Goal: Transaction & Acquisition: Purchase product/service

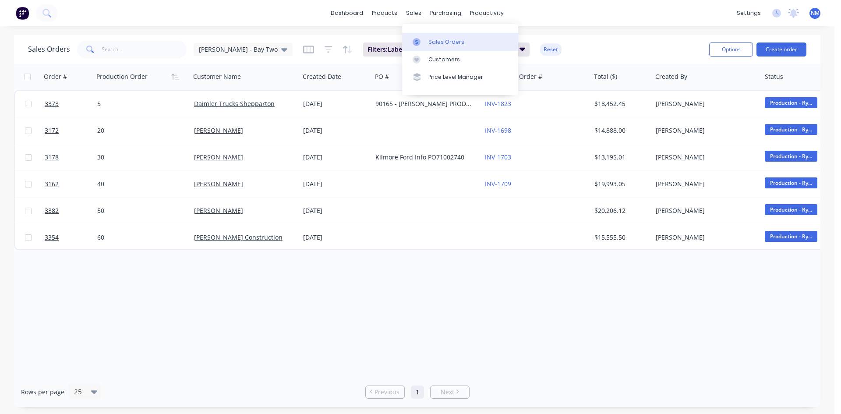
click at [437, 44] on div "Sales Orders" at bounding box center [446, 42] width 36 height 8
click at [461, 64] on link "Customers" at bounding box center [460, 60] width 116 height 18
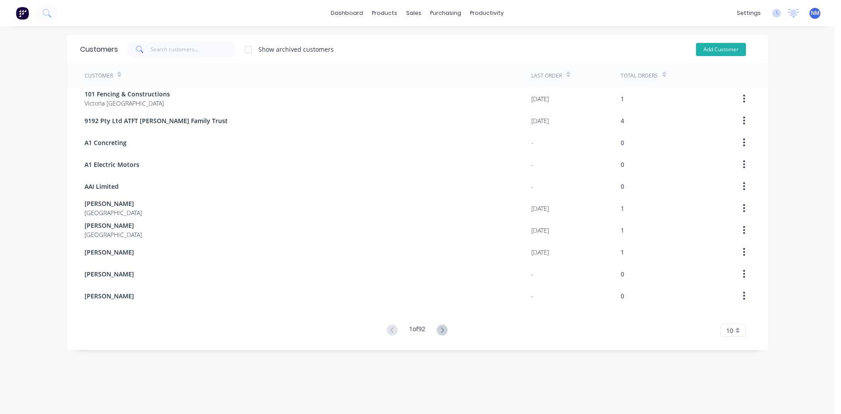
click at [710, 54] on button "Add Customer" at bounding box center [721, 49] width 50 height 13
select select "AU"
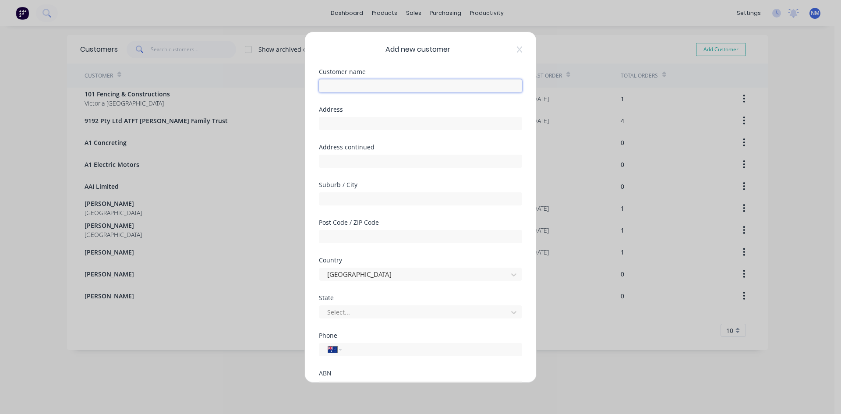
click at [365, 90] on input "text" at bounding box center [420, 85] width 203 height 13
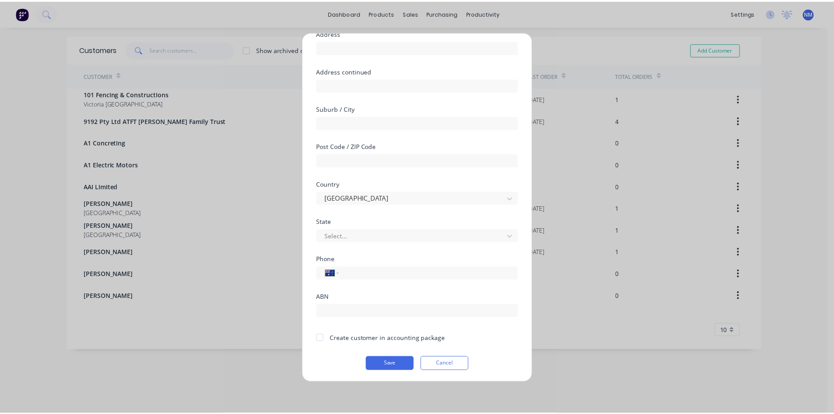
scroll to position [77, 0]
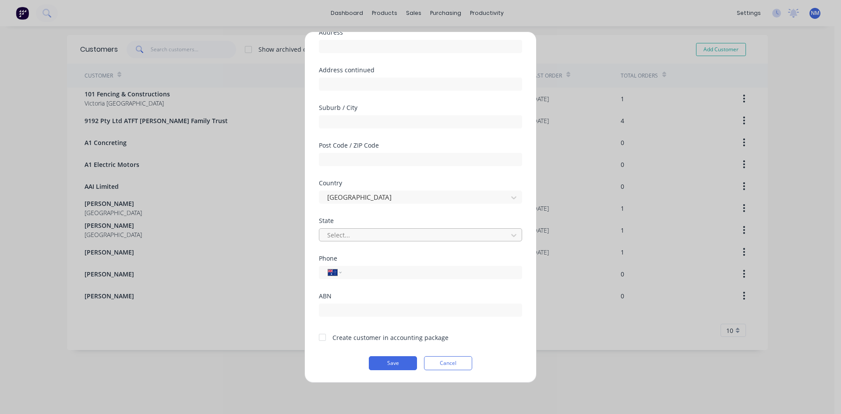
type input "[PERSON_NAME]"
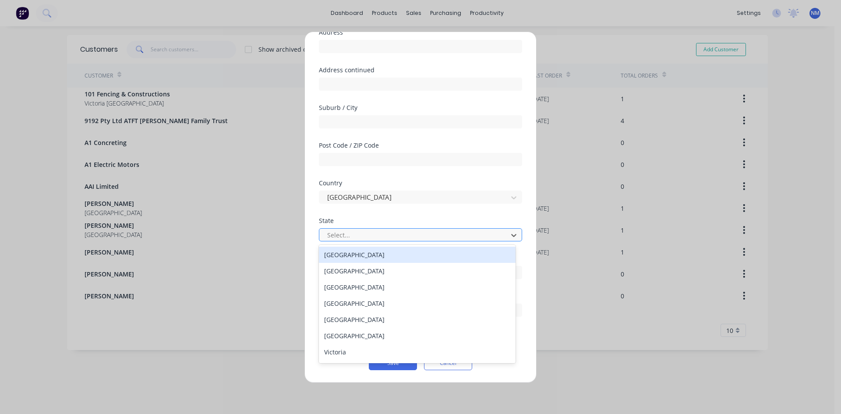
click at [387, 234] on div at bounding box center [414, 234] width 177 height 11
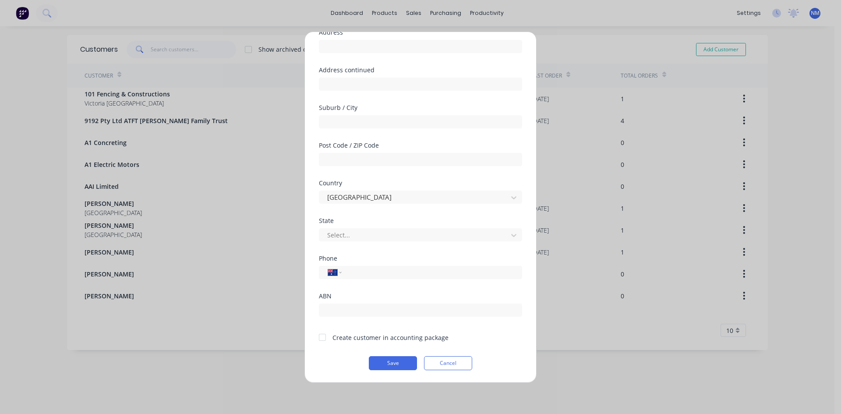
click at [320, 339] on div at bounding box center [323, 337] width 18 height 18
click at [380, 364] on button "Save" at bounding box center [393, 363] width 48 height 14
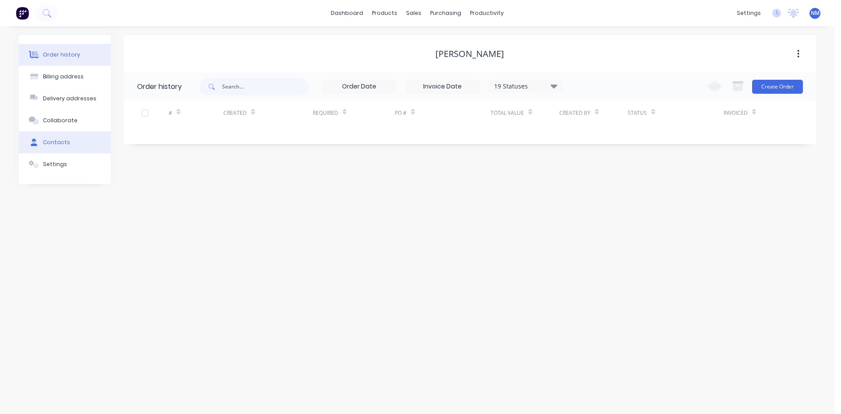
click at [80, 149] on button "Contacts" at bounding box center [65, 142] width 92 height 22
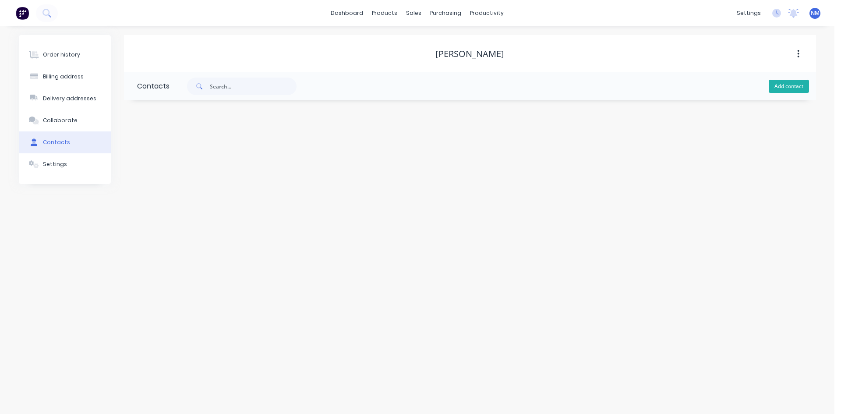
click at [777, 85] on button "Add contact" at bounding box center [788, 86] width 40 height 13
select select "AU"
click at [178, 150] on input "text" at bounding box center [208, 150] width 143 height 13
type input "[PERSON_NAME]"
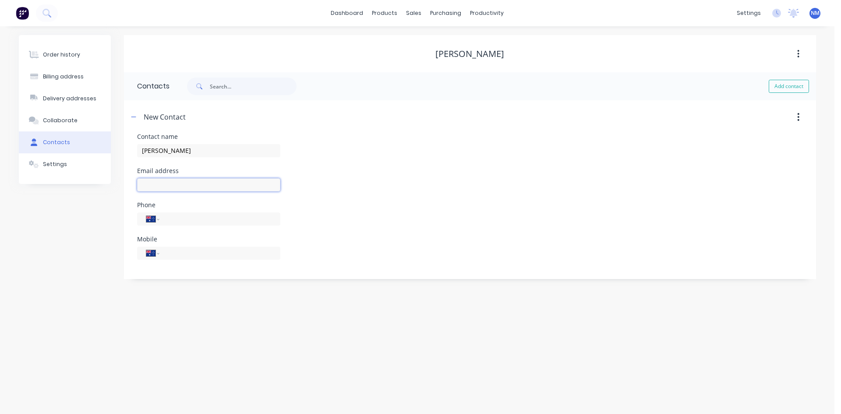
click at [172, 186] on input "text" at bounding box center [208, 184] width 143 height 13
select select "AU"
click at [172, 186] on input "text" at bounding box center [208, 184] width 143 height 13
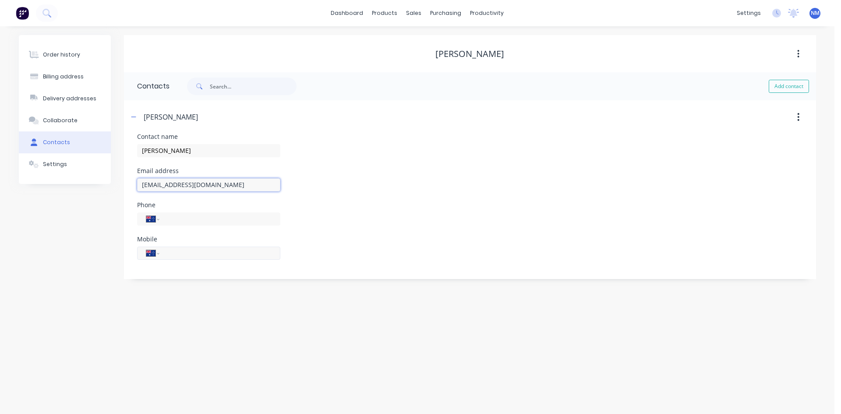
type input "[EMAIL_ADDRESS][DOMAIN_NAME]"
click at [236, 252] on input "tel" at bounding box center [218, 253] width 105 height 10
click at [229, 254] on input "tel" at bounding box center [218, 253] width 105 height 10
type input "0412 879 280"
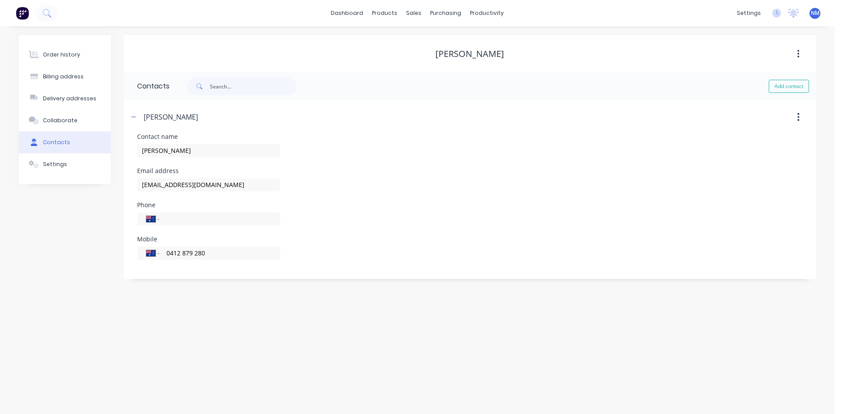
click at [375, 209] on div "Phone International [GEOGRAPHIC_DATA] [GEOGRAPHIC_DATA] [GEOGRAPHIC_DATA] [GEOG…" at bounding box center [470, 219] width 666 height 34
click at [64, 54] on div "Order history" at bounding box center [61, 55] width 37 height 8
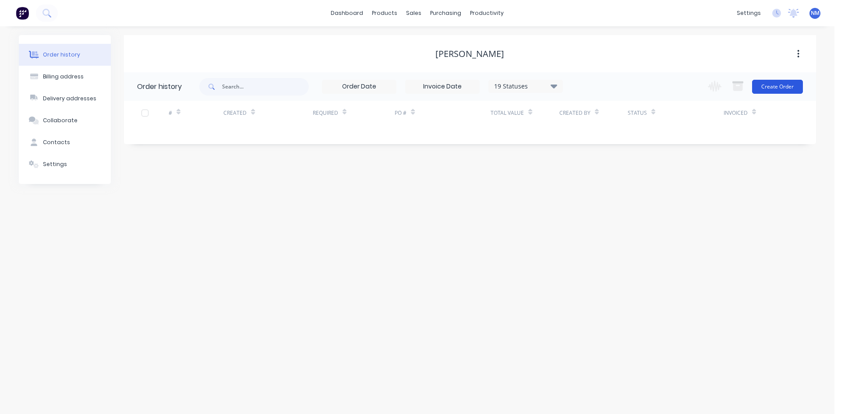
click at [782, 85] on button "Create Order" at bounding box center [777, 87] width 51 height 14
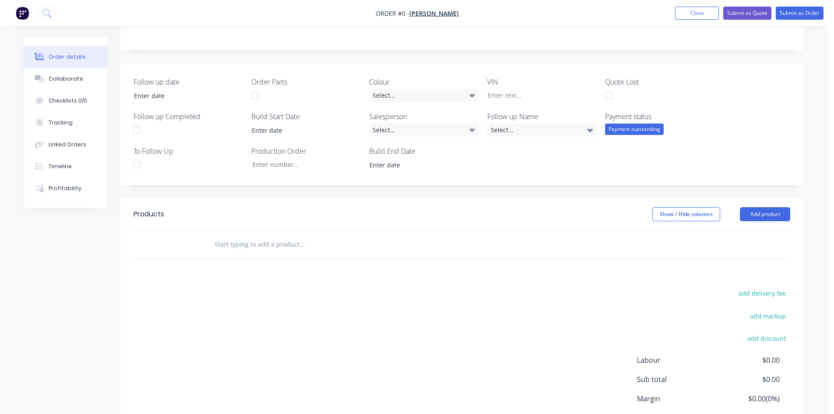
scroll to position [175, 0]
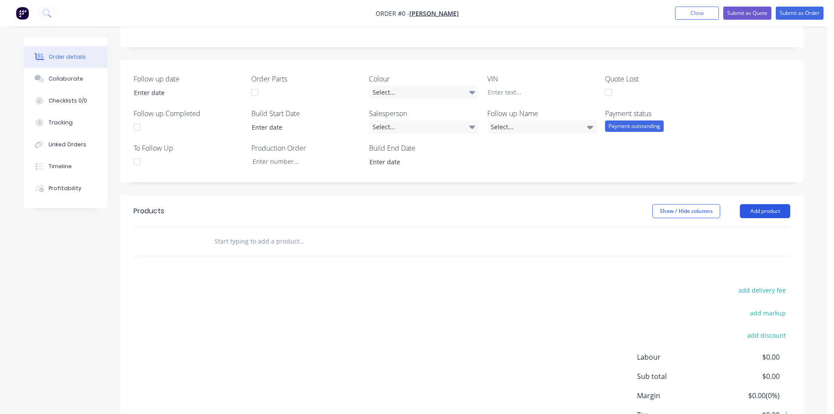
click at [764, 204] on button "Add product" at bounding box center [765, 211] width 50 height 14
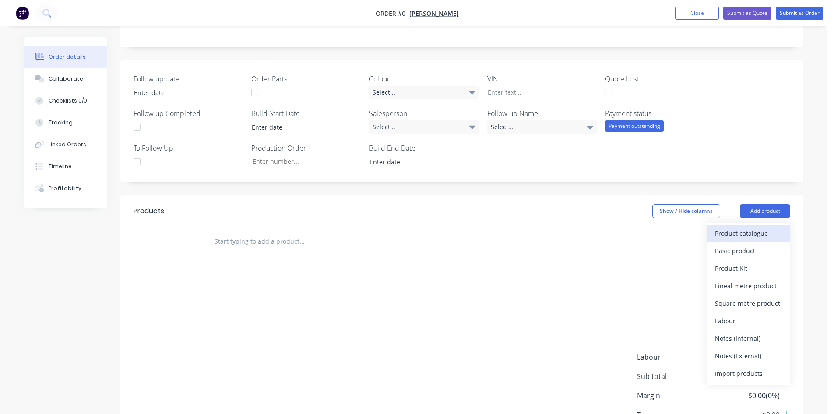
click at [731, 236] on div "Product catalogue" at bounding box center [748, 233] width 67 height 13
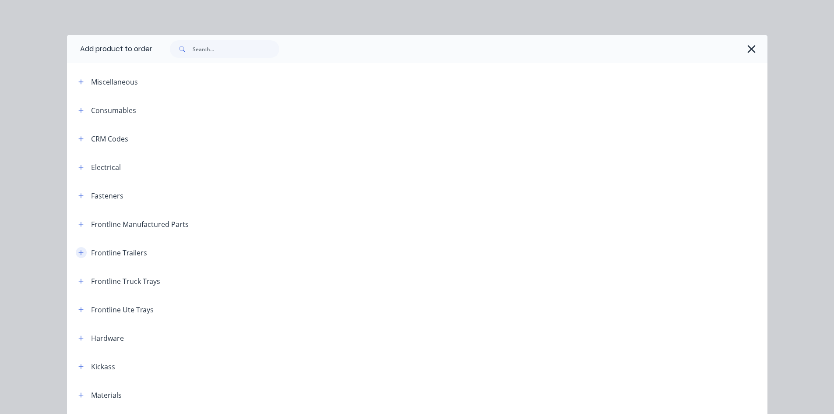
click at [78, 251] on icon "button" at bounding box center [80, 253] width 5 height 6
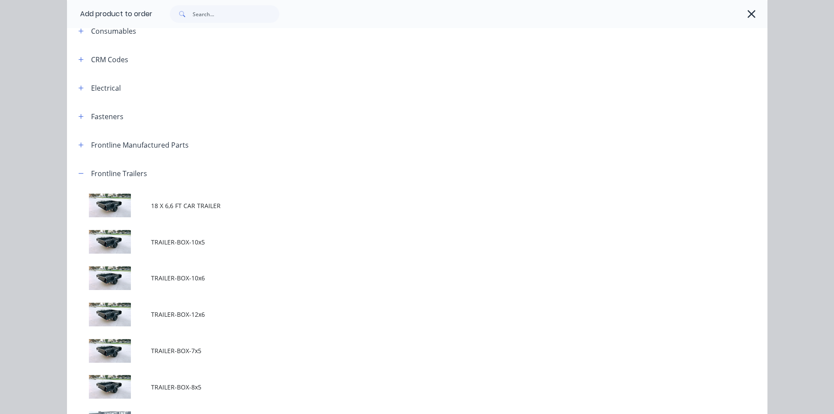
scroll to position [219, 0]
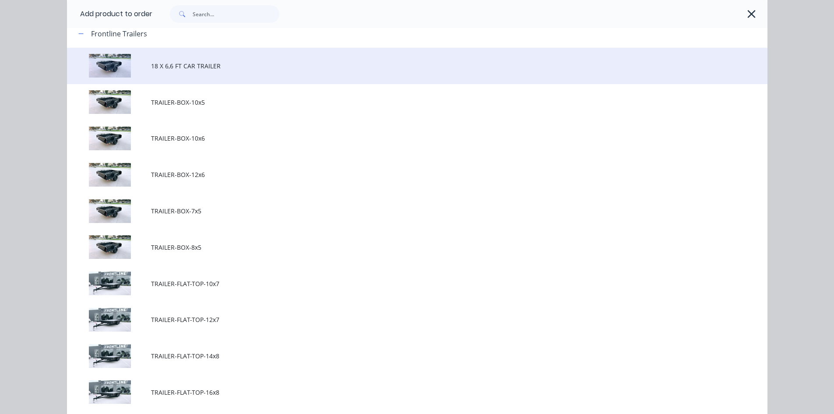
click at [185, 71] on td "18 X 6,6 FT CAR TRAILER" at bounding box center [459, 66] width 617 height 36
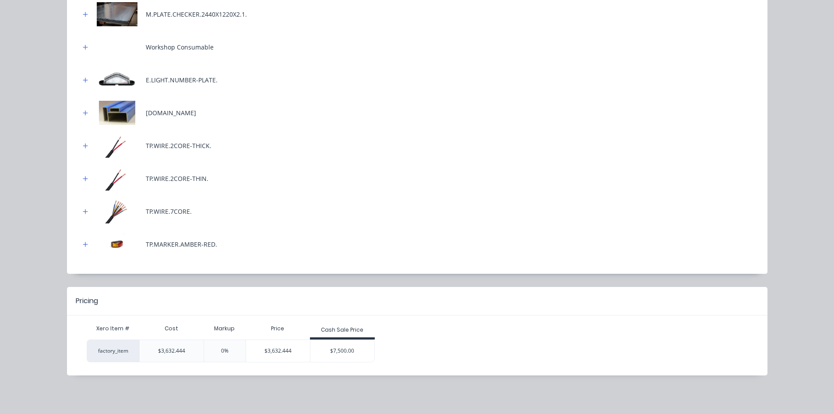
scroll to position [254, 0]
click at [332, 354] on div "$7,500.00" at bounding box center [342, 351] width 64 height 22
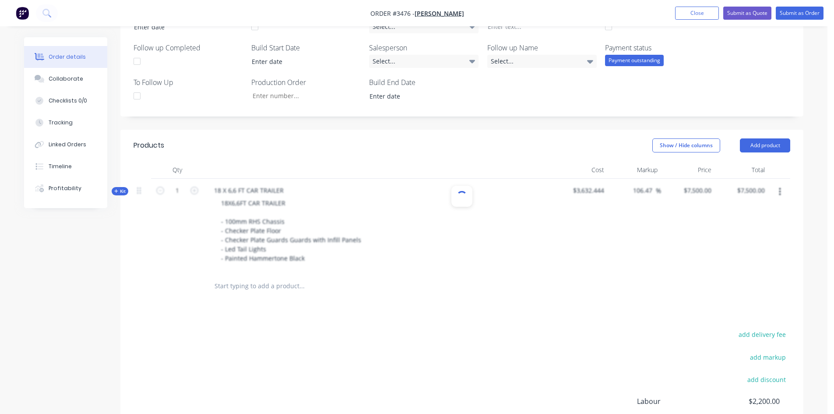
scroll to position [254, 0]
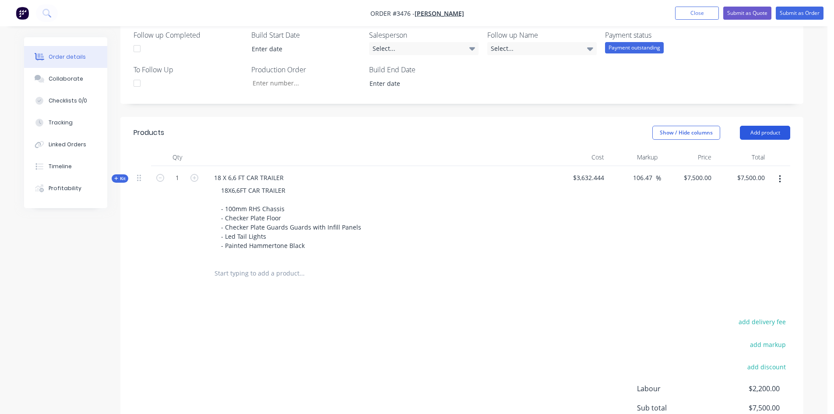
click at [776, 132] on button "Add product" at bounding box center [765, 133] width 50 height 14
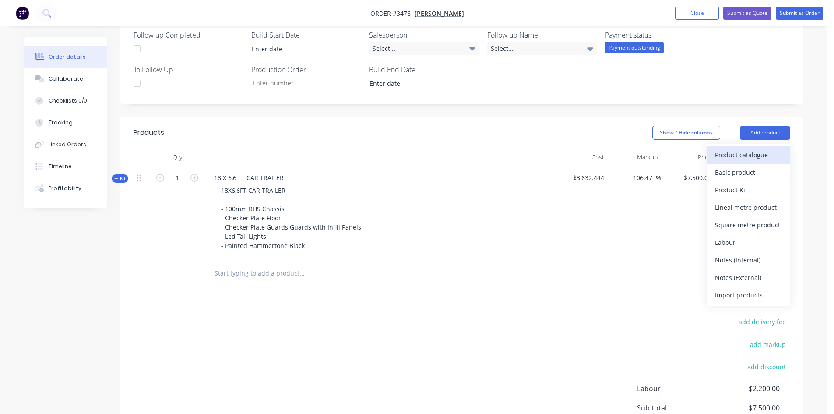
click at [762, 161] on div "Product catalogue" at bounding box center [748, 154] width 67 height 13
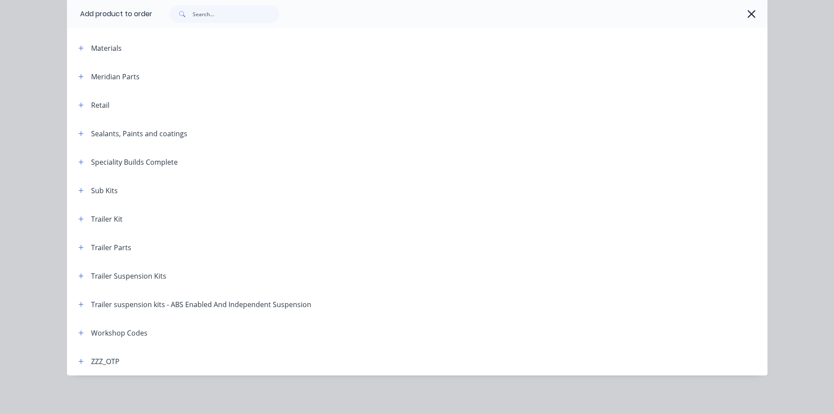
scroll to position [363, 0]
click at [79, 278] on icon "button" at bounding box center [80, 276] width 5 height 6
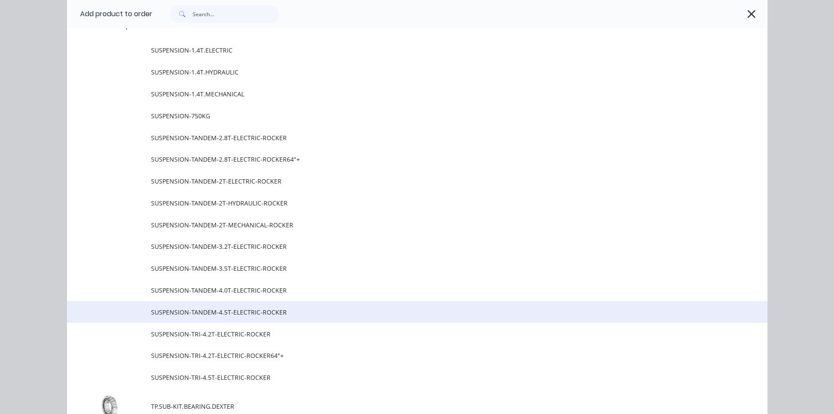
scroll to position [653, 0]
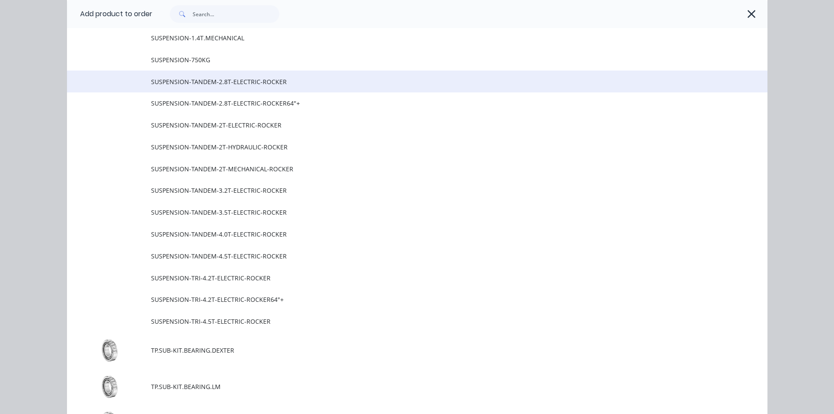
click at [275, 86] on td "SUSPENSION-TANDEM-2.8T-ELECTRIC-ROCKER" at bounding box center [459, 81] width 617 height 22
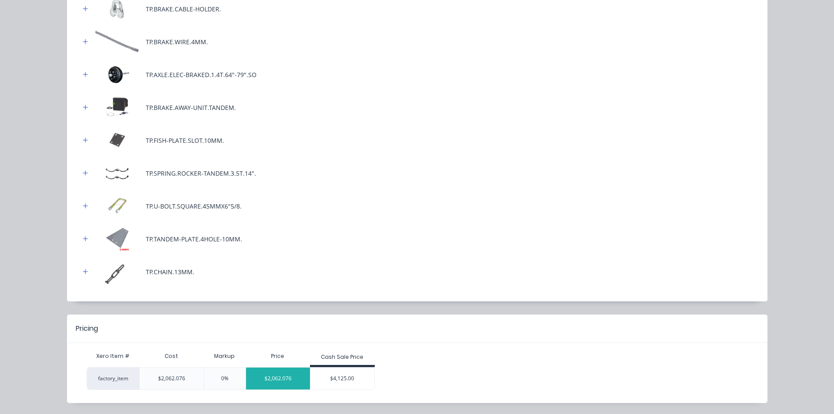
scroll to position [371, 0]
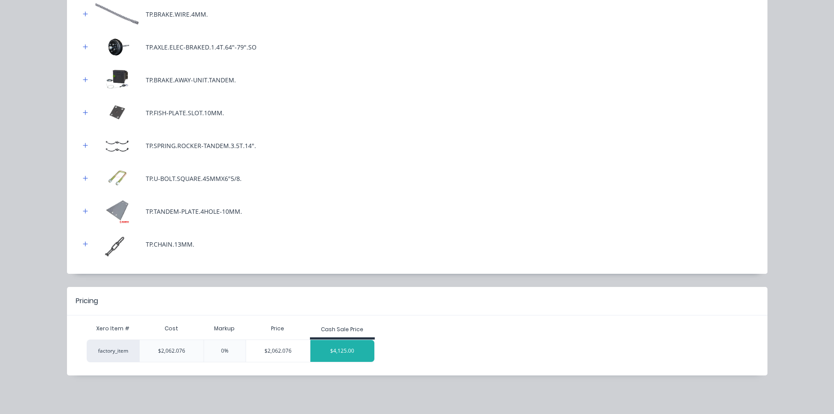
click at [343, 350] on div "$4,125.00" at bounding box center [342, 351] width 64 height 22
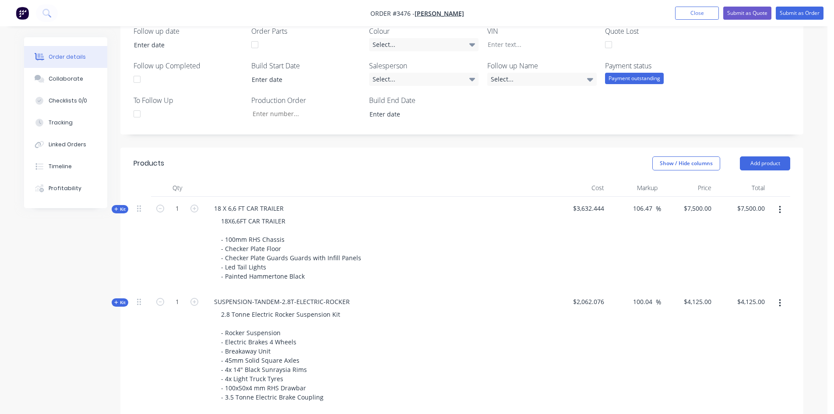
scroll to position [296, 0]
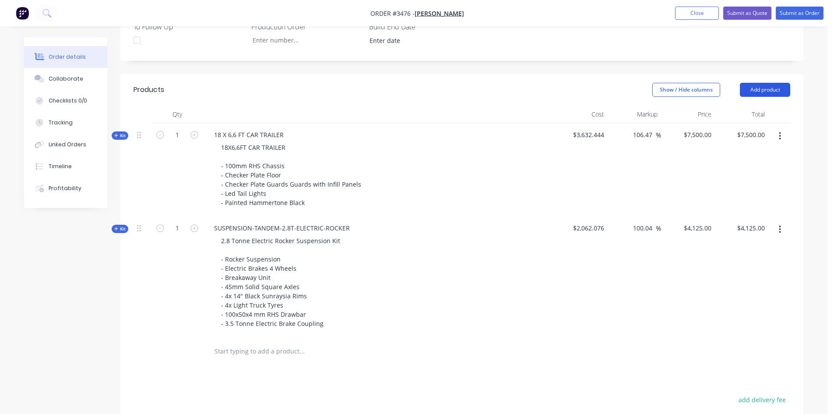
click at [763, 92] on button "Add product" at bounding box center [765, 90] width 50 height 14
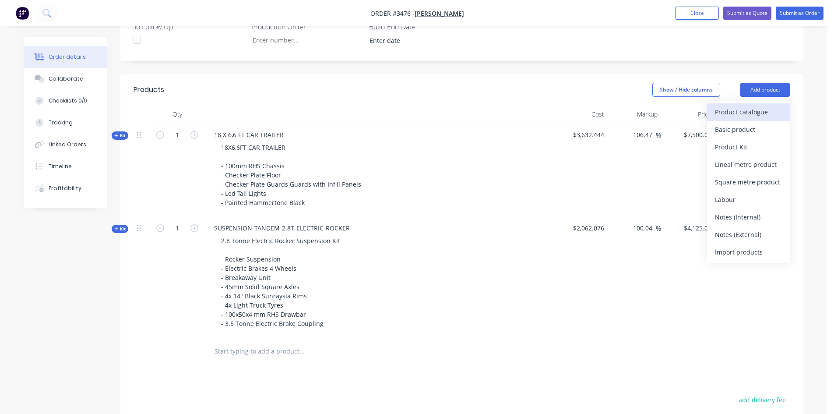
click at [738, 111] on div "Product catalogue" at bounding box center [748, 112] width 67 height 13
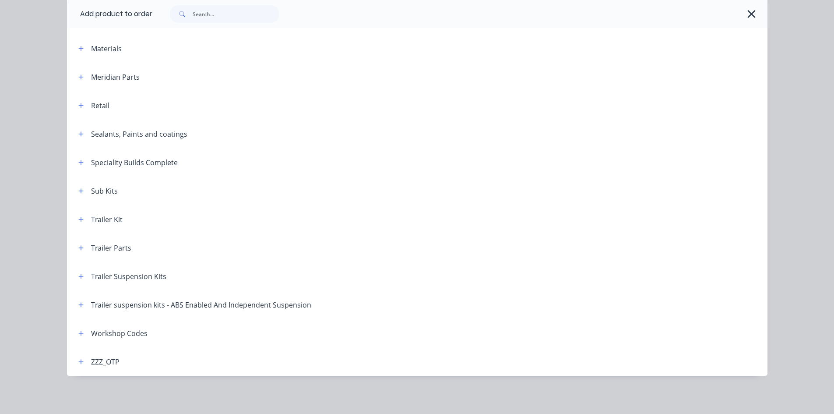
scroll to position [347, 0]
click at [81, 219] on button "button" at bounding box center [81, 218] width 11 height 11
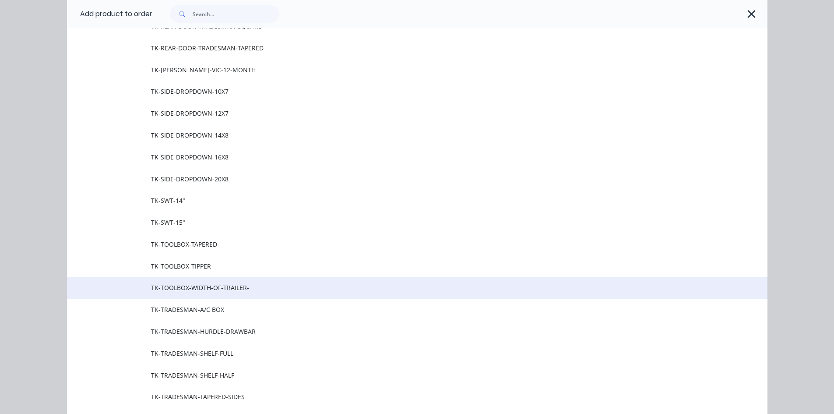
scroll to position [741, 0]
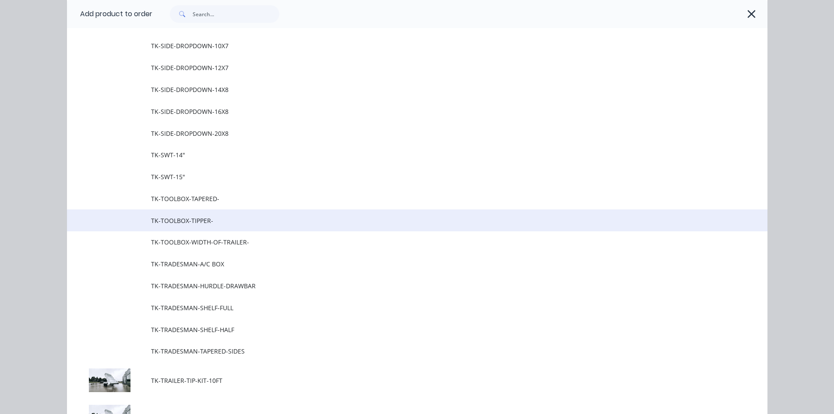
click at [213, 217] on span "TK-TOOLBOX-TIPPER-" at bounding box center [397, 220] width 493 height 9
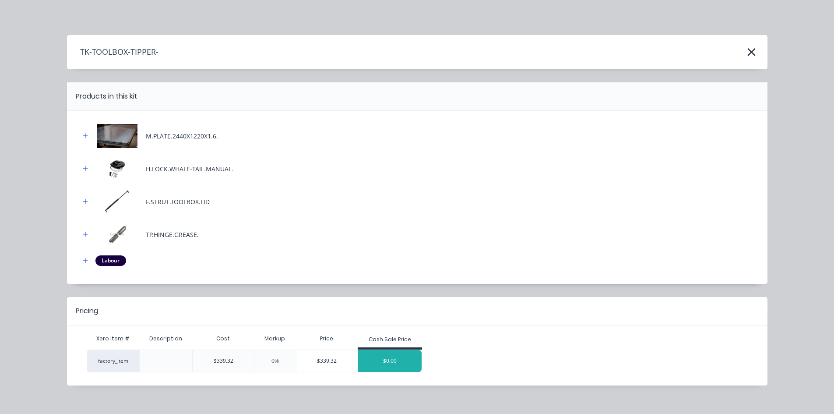
click at [389, 360] on div "$0.00" at bounding box center [390, 361] width 64 height 22
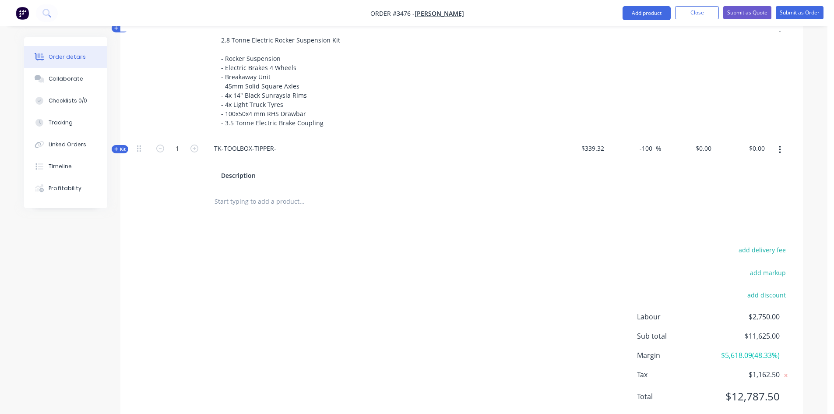
scroll to position [435, 0]
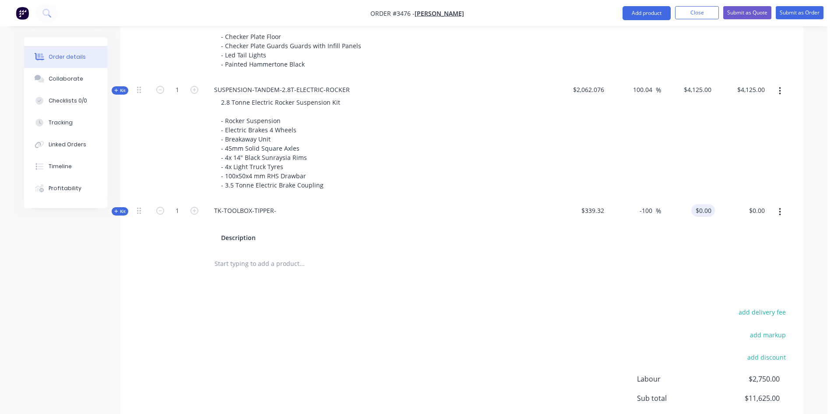
click at [705, 210] on input "$0.00" at bounding box center [705, 210] width 20 height 13
type input "650"
type input "91.56"
type input "$650.00"
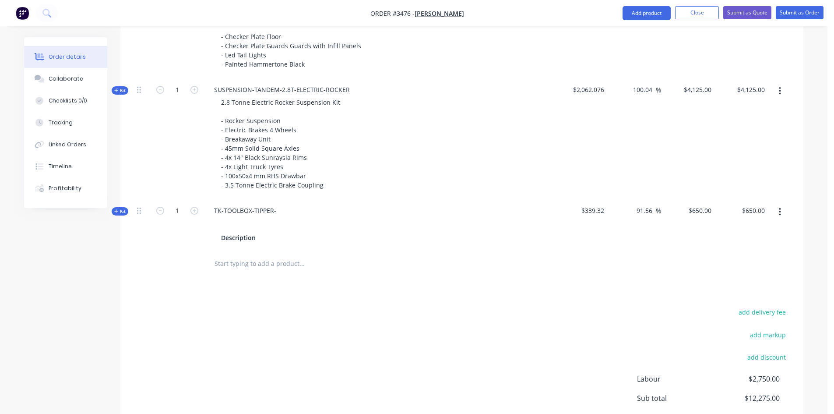
click at [652, 261] on div at bounding box center [462, 264] width 657 height 28
click at [647, 14] on button "Add product" at bounding box center [647, 13] width 48 height 14
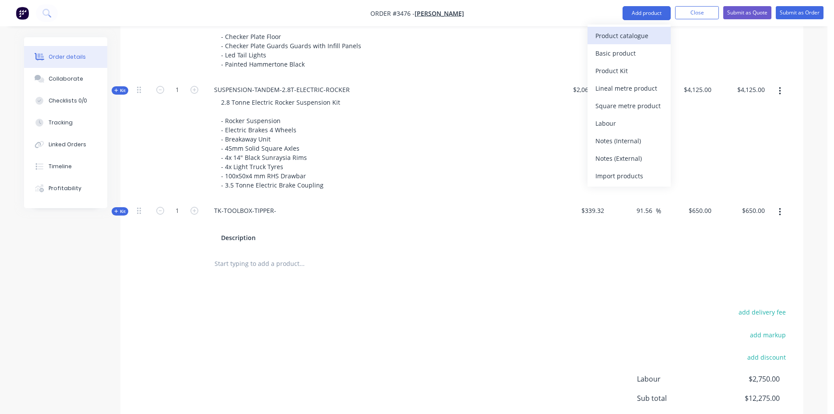
click at [642, 39] on div "Product catalogue" at bounding box center [628, 35] width 67 height 13
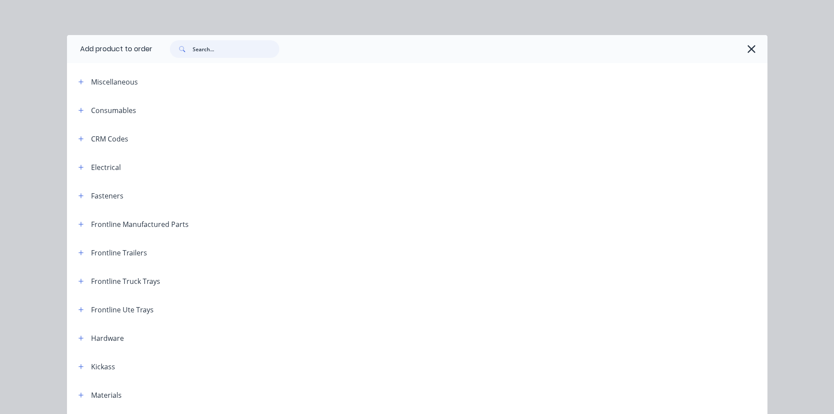
click at [220, 48] on input "text" at bounding box center [236, 49] width 87 height 18
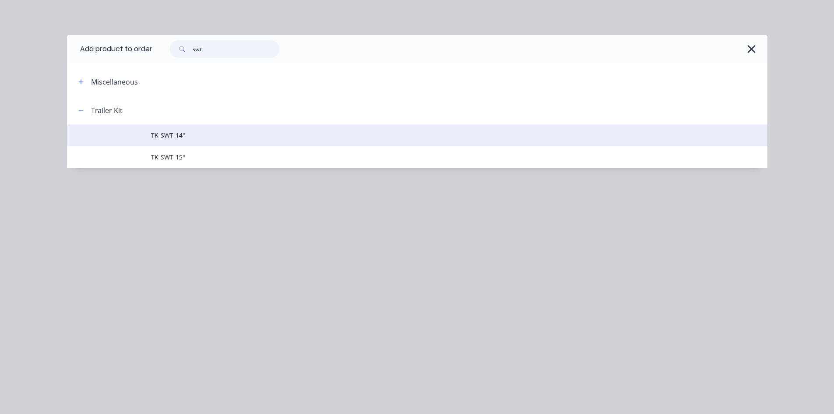
type input "swt"
click at [194, 140] on span "TK-SWT-14"" at bounding box center [397, 134] width 493 height 9
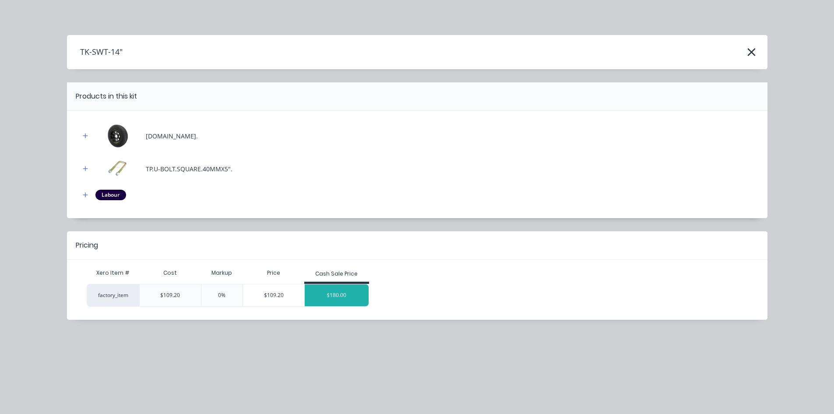
click at [334, 296] on div "$180.00" at bounding box center [337, 295] width 64 height 22
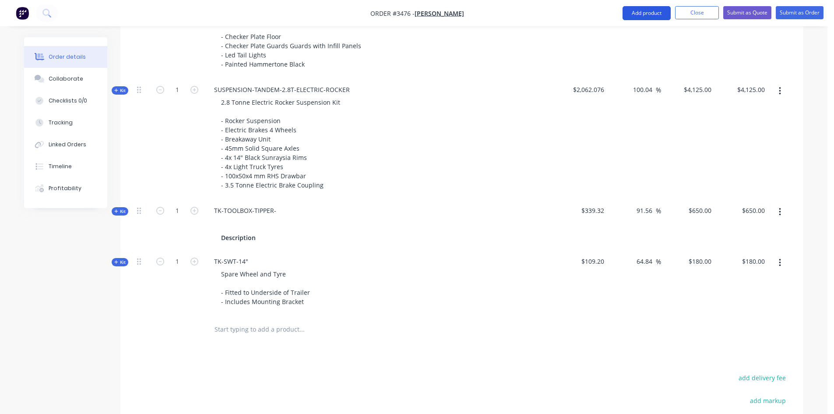
click at [652, 15] on button "Add product" at bounding box center [647, 13] width 48 height 14
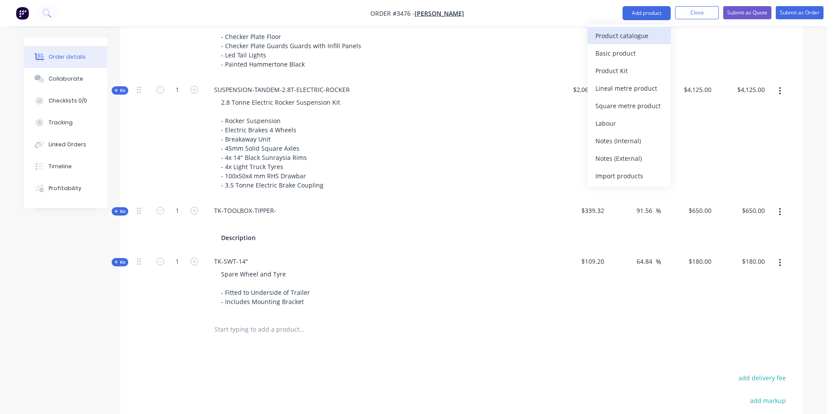
click at [607, 42] on div "Product catalogue" at bounding box center [628, 35] width 67 height 13
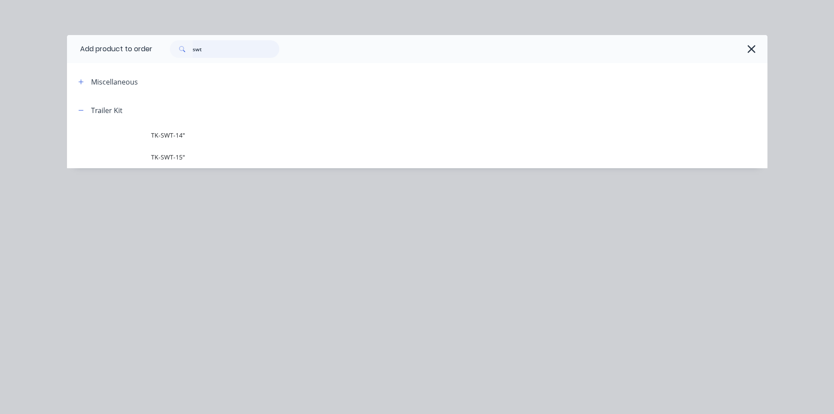
drag, startPoint x: 212, startPoint y: 49, endPoint x: 0, endPoint y: 52, distance: 212.4
click at [0, 52] on div "Add product to order swt Miscellaneous Trailer Kit TK-SWT-14" TK-SWT-15"" at bounding box center [417, 207] width 834 height 414
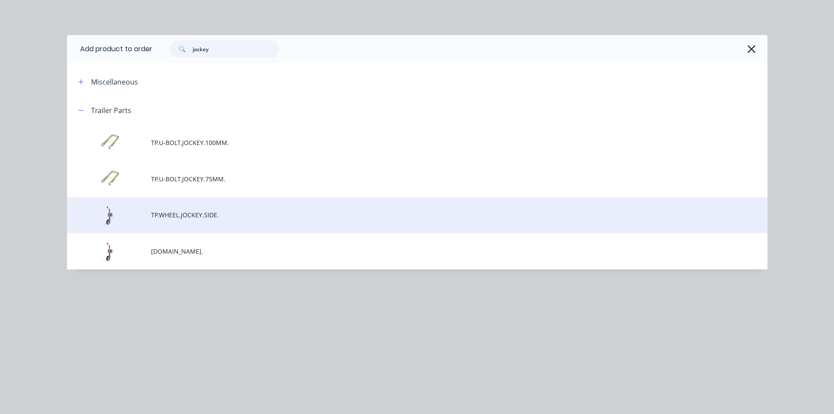
type input "jockey"
click at [206, 216] on span "TP.WHEEL.JOCKEY.SIDE." at bounding box center [397, 214] width 493 height 9
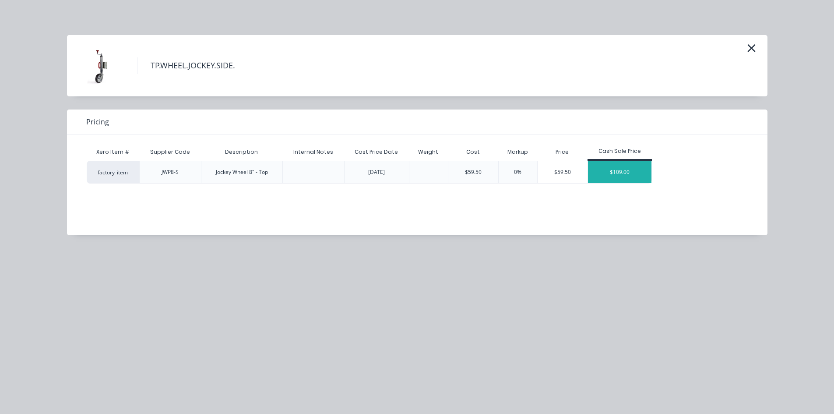
click at [623, 175] on div "$109.00" at bounding box center [620, 172] width 64 height 22
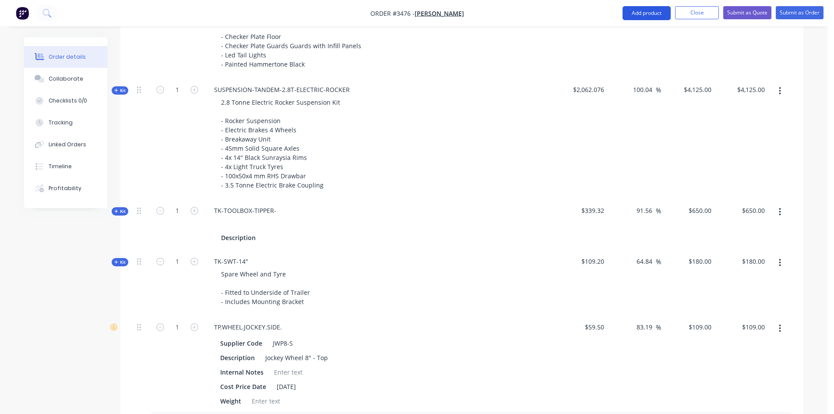
click at [645, 13] on button "Add product" at bounding box center [647, 13] width 48 height 14
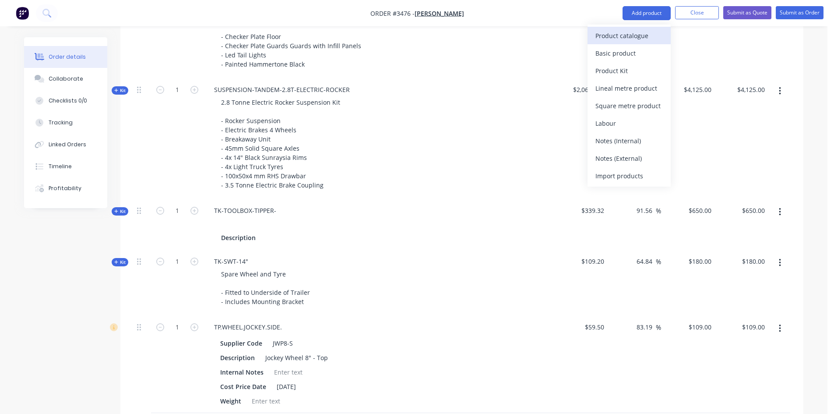
click at [633, 38] on div "Product catalogue" at bounding box center [628, 35] width 67 height 13
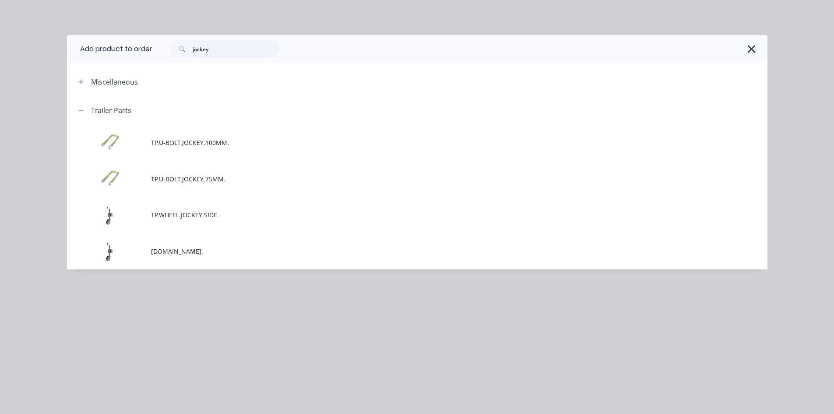
drag, startPoint x: 232, startPoint y: 53, endPoint x: 74, endPoint y: 64, distance: 158.4
click at [76, 63] on div "Add product to order jockey Miscellaneous Trailer Parts TP.U-BOLT.JOCKEY.100MM.…" at bounding box center [417, 152] width 701 height 234
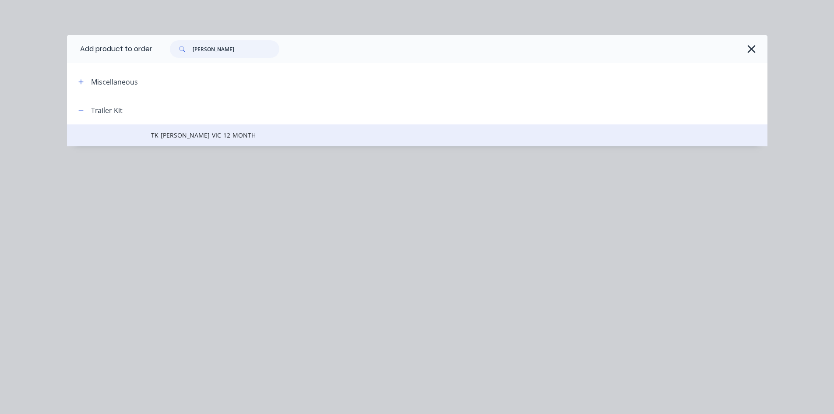
type input "[PERSON_NAME]"
click at [249, 132] on span "TK-[PERSON_NAME]-VIC-12-MONTH" at bounding box center [397, 134] width 493 height 9
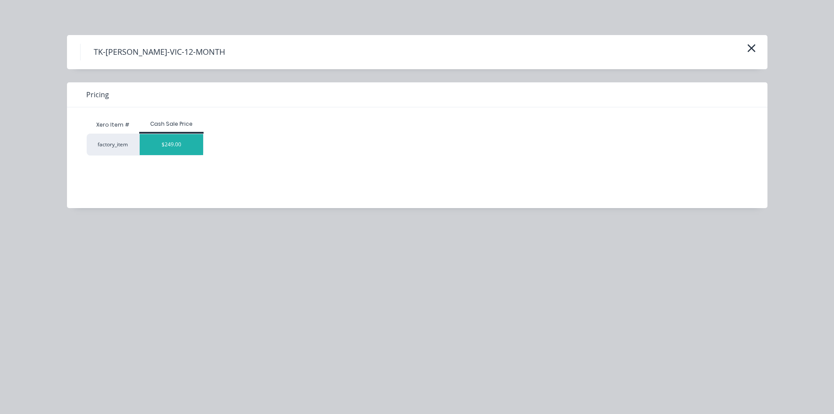
click at [164, 154] on div "$249.00" at bounding box center [172, 144] width 64 height 21
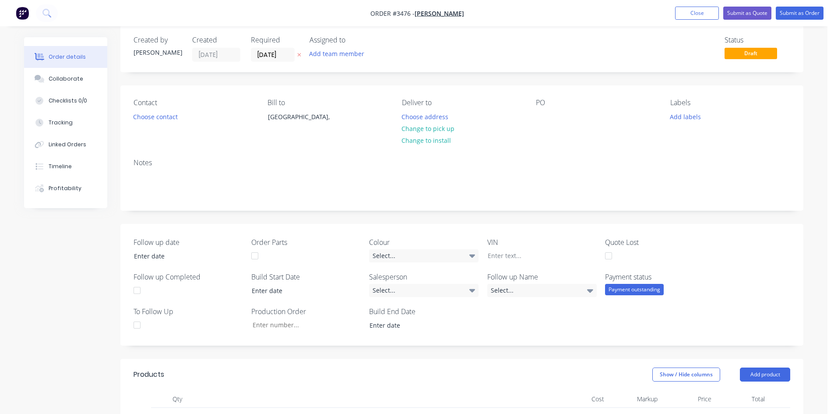
scroll to position [0, 0]
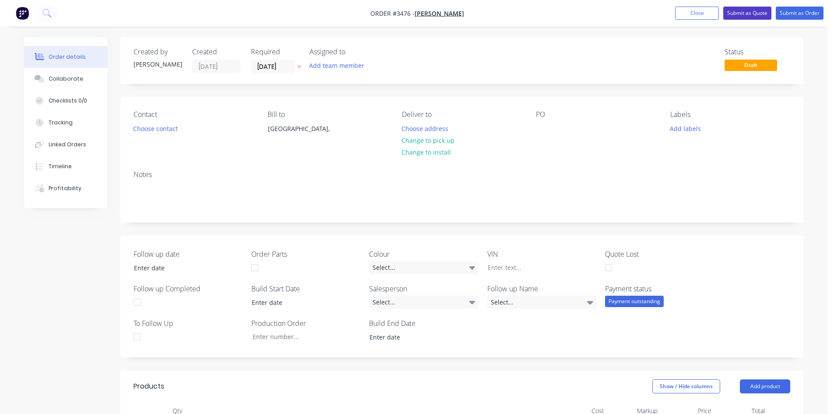
click at [743, 11] on button "Submit as Quote" at bounding box center [747, 13] width 48 height 13
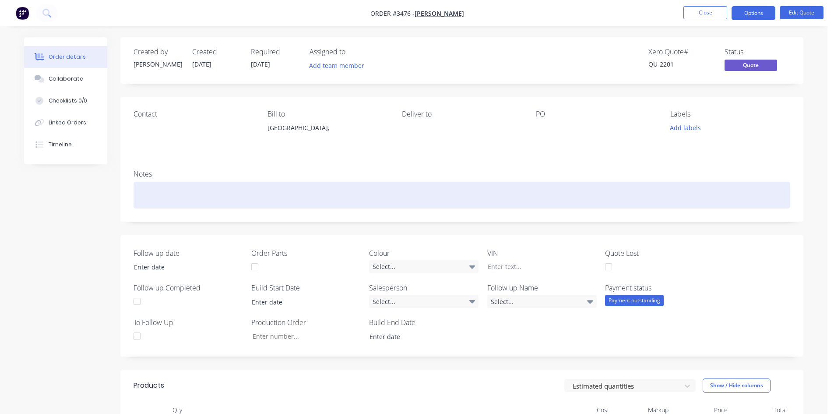
click at [203, 197] on div at bounding box center [462, 195] width 657 height 27
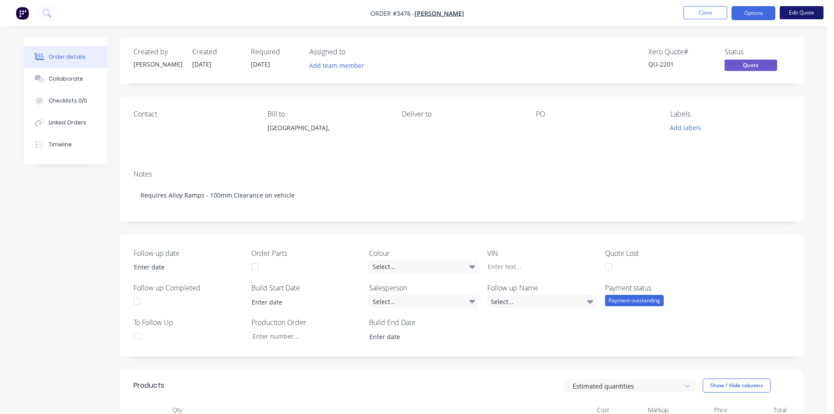
click at [805, 11] on button "Edit Quote" at bounding box center [802, 12] width 44 height 13
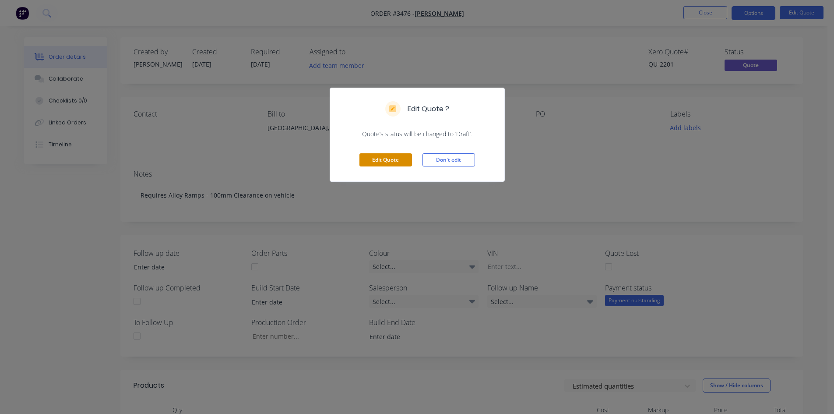
click at [399, 164] on button "Edit Quote" at bounding box center [385, 159] width 53 height 13
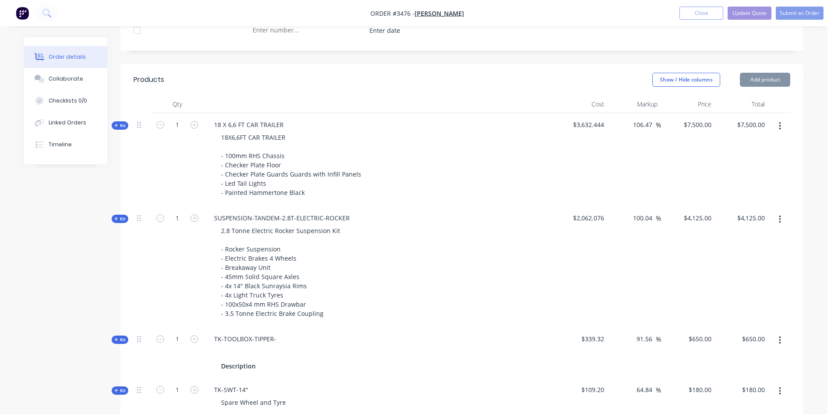
scroll to position [263, 0]
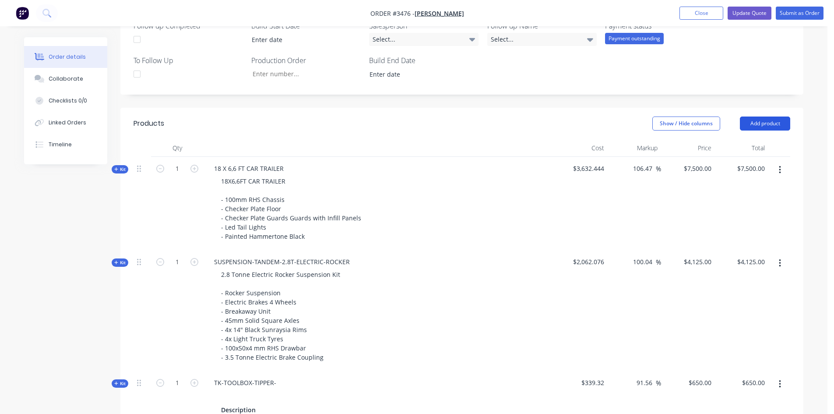
click at [775, 125] on button "Add product" at bounding box center [765, 123] width 50 height 14
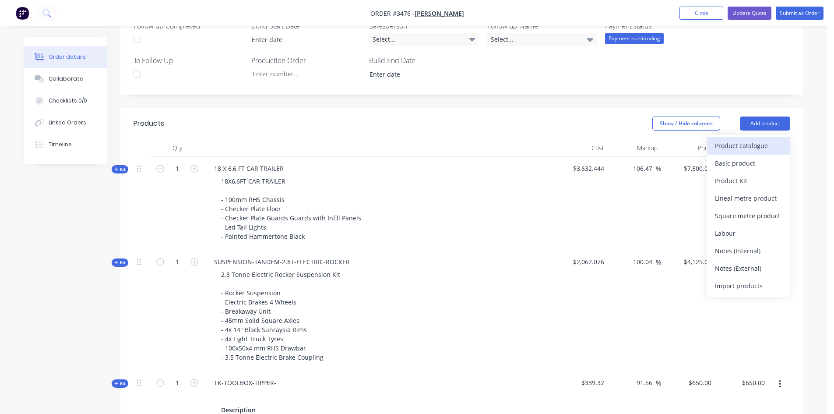
click at [742, 144] on div "Product catalogue" at bounding box center [748, 145] width 67 height 13
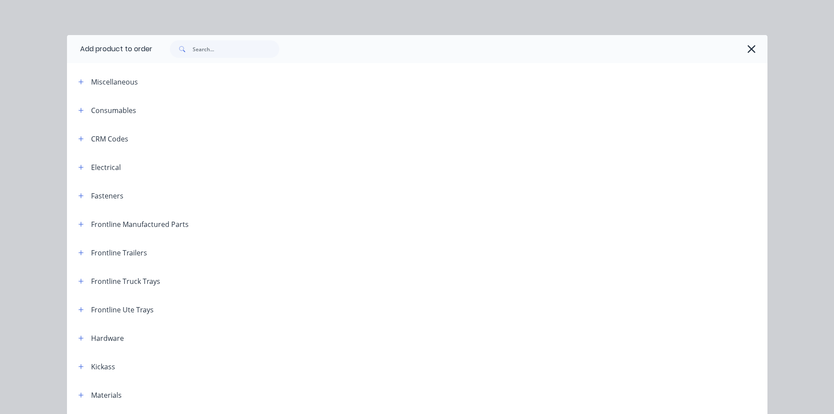
scroll to position [0, 0]
click at [213, 45] on input "text" at bounding box center [236, 49] width 87 height 18
type input "ramp"
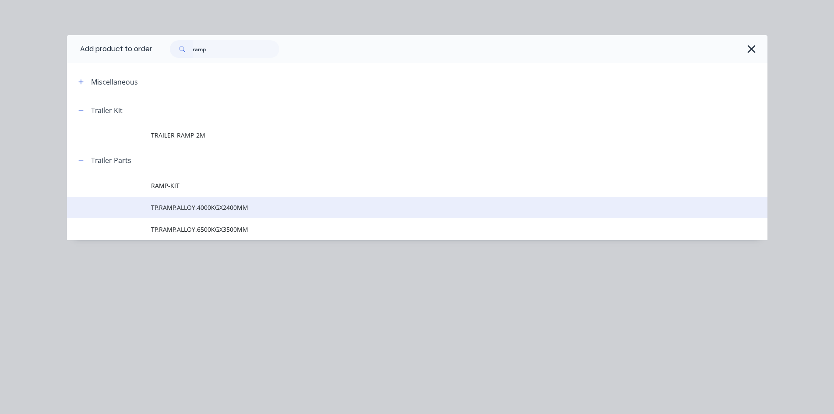
click at [249, 205] on span "TP.RAMP.ALLOY.4000KGX2400MM" at bounding box center [397, 207] width 493 height 9
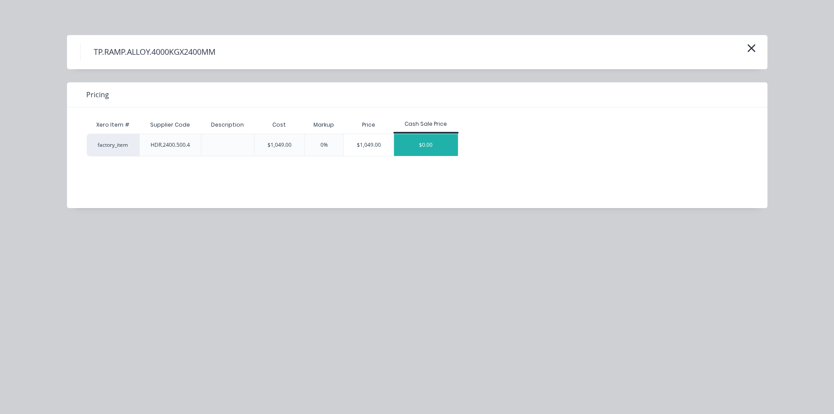
click at [423, 150] on div "$0.00" at bounding box center [426, 145] width 64 height 22
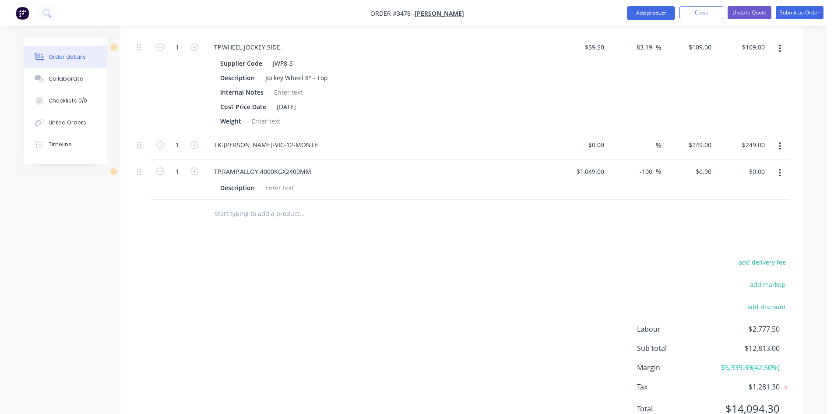
scroll to position [701, 0]
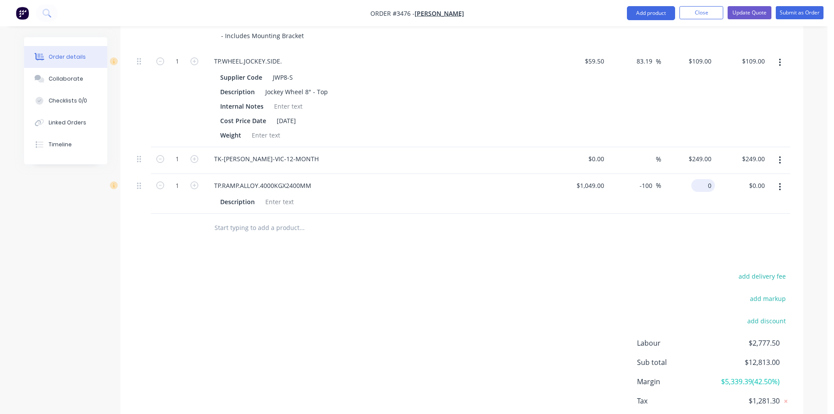
click at [697, 187] on div "0 $0.00" at bounding box center [688, 194] width 54 height 40
type input "1499"
type input "42.9"
type input "$1,499.00"
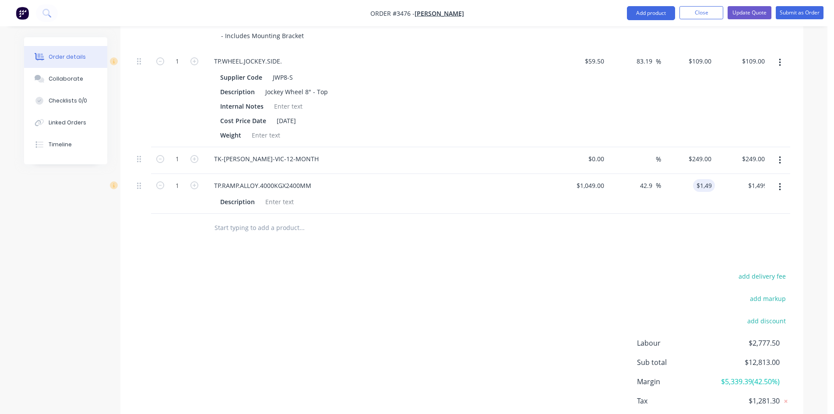
click at [590, 293] on div "add delivery fee add markup add discount Labour $2,777.50 Sub total $12,813.00 …" at bounding box center [462, 354] width 657 height 169
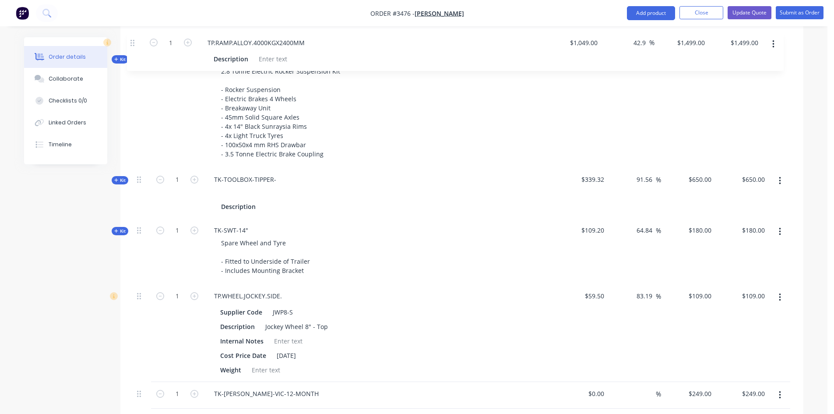
scroll to position [487, 0]
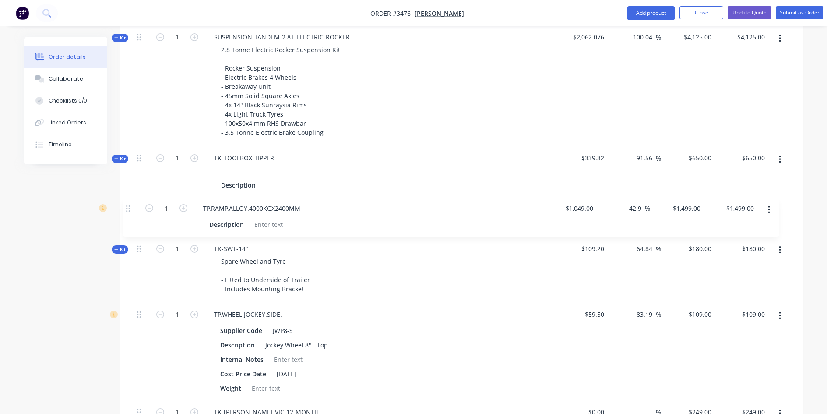
drag, startPoint x: 139, startPoint y: 187, endPoint x: 128, endPoint y: 207, distance: 21.9
click at [128, 207] on div "Qty Cost Markup Price Total Kit 1 18 X 6,6 FT CAR TRAILER 18X6,6FT CAR TRAILER …" at bounding box center [461, 185] width 683 height 541
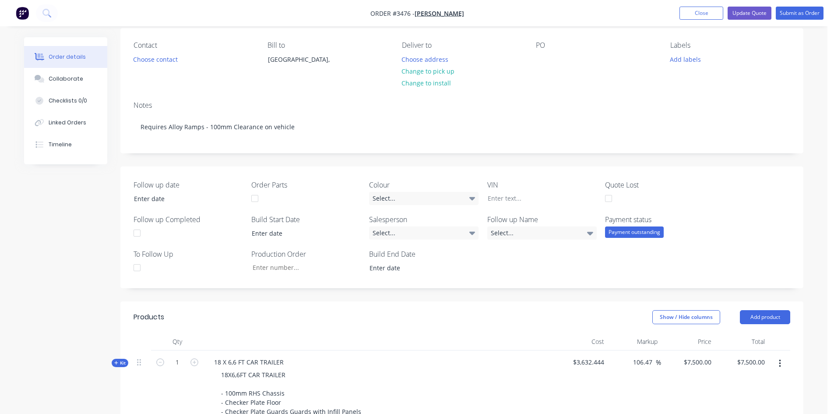
scroll to position [0, 0]
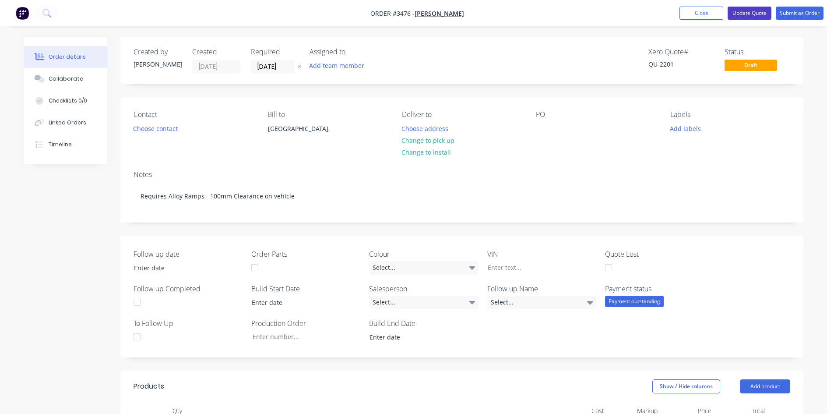
click at [751, 15] on button "Update Quote" at bounding box center [750, 13] width 44 height 13
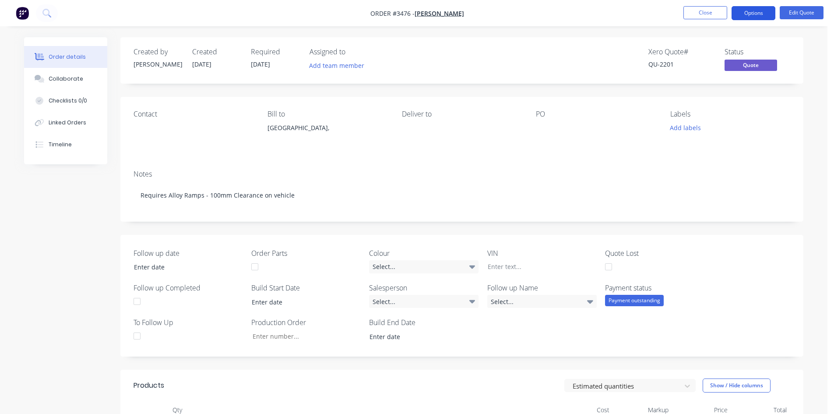
click at [758, 10] on button "Options" at bounding box center [754, 13] width 44 height 14
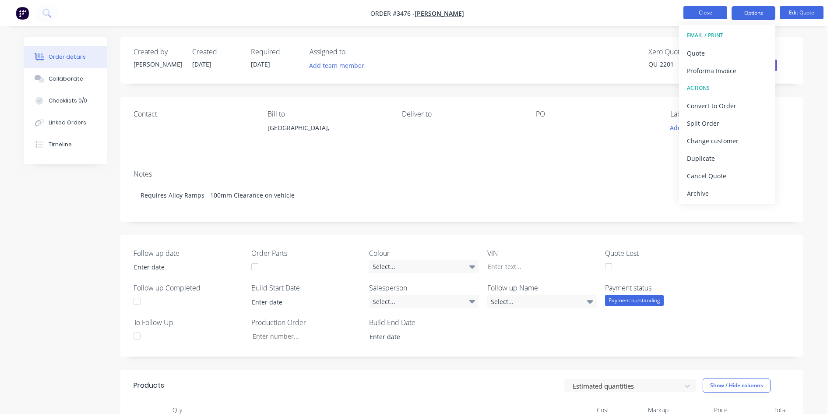
click at [695, 15] on button "Close" at bounding box center [706, 12] width 44 height 13
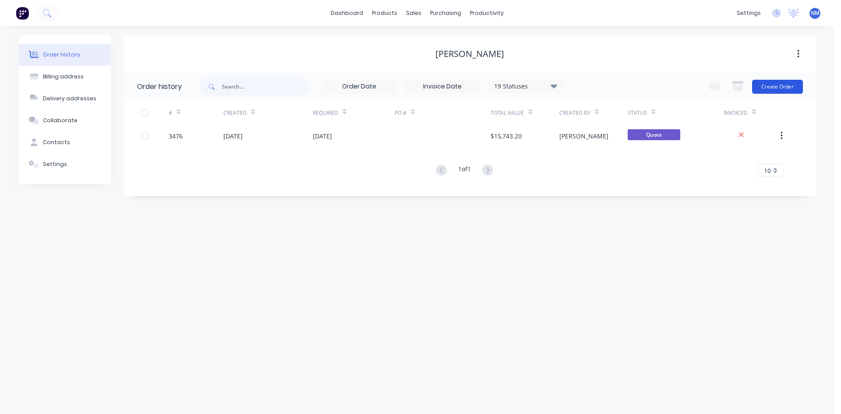
click at [787, 89] on button "Create Order" at bounding box center [777, 87] width 51 height 14
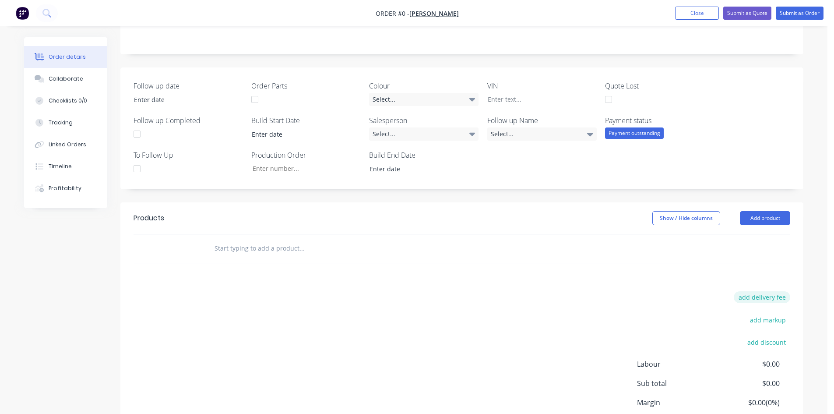
scroll to position [241, 0]
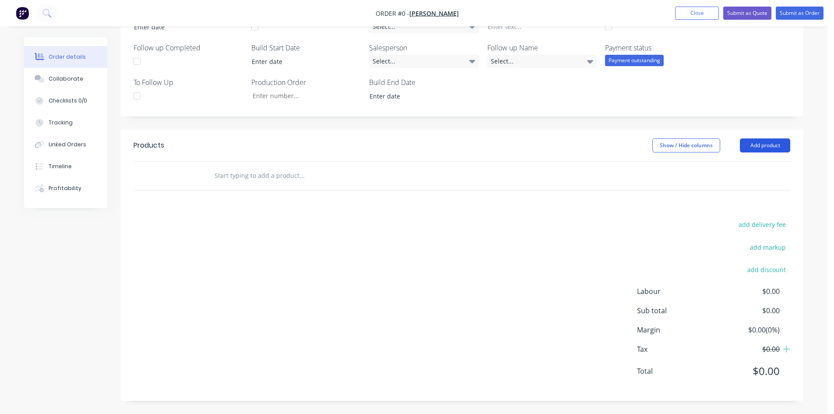
click at [772, 147] on button "Add product" at bounding box center [765, 145] width 50 height 14
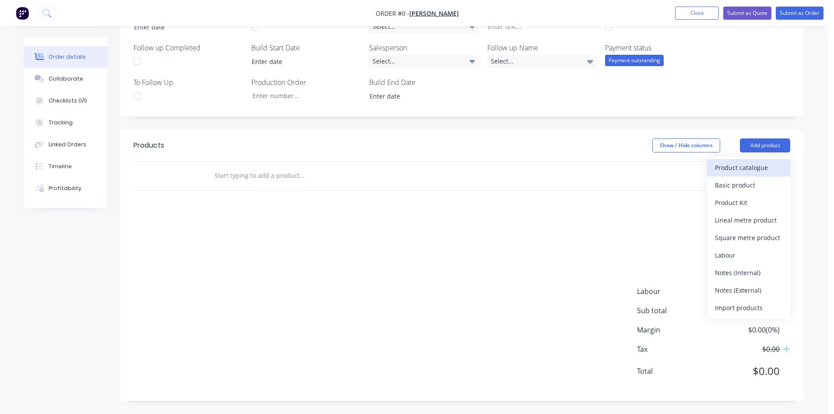
click at [758, 167] on div "Product catalogue" at bounding box center [748, 167] width 67 height 13
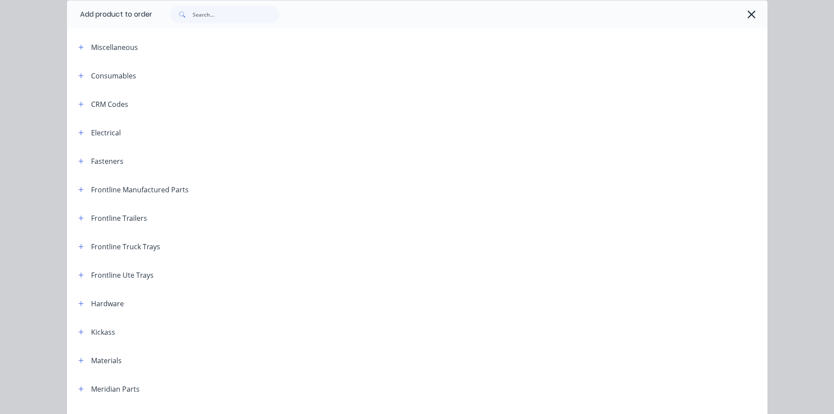
scroll to position [88, 0]
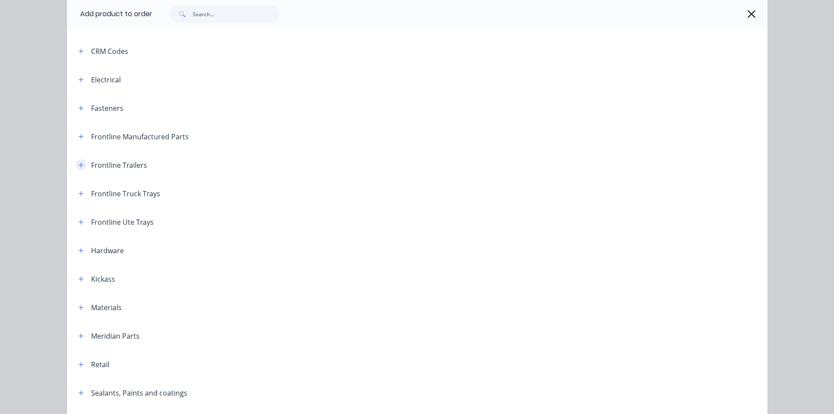
click at [79, 166] on icon "button" at bounding box center [80, 165] width 5 height 6
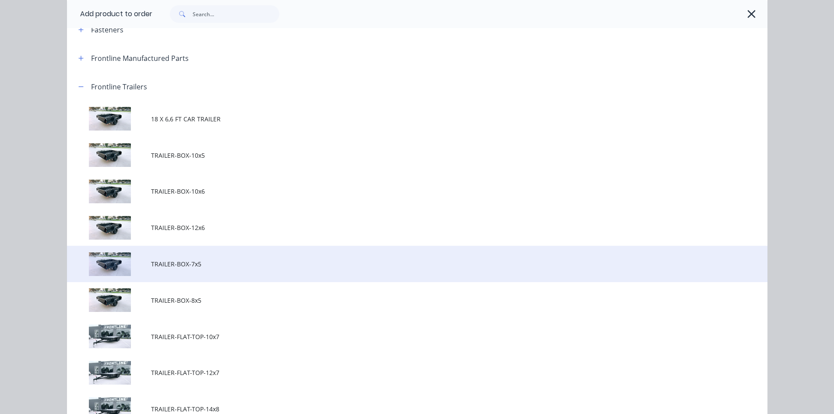
scroll to position [175, 0]
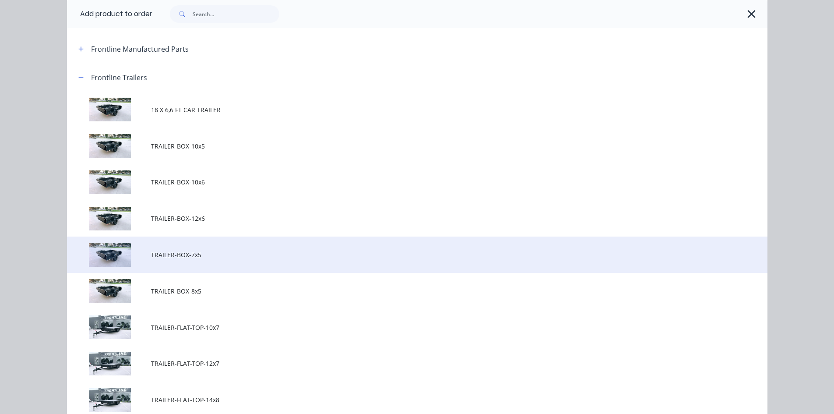
click at [210, 251] on span "TRAILER-BOX-7x5" at bounding box center [397, 254] width 493 height 9
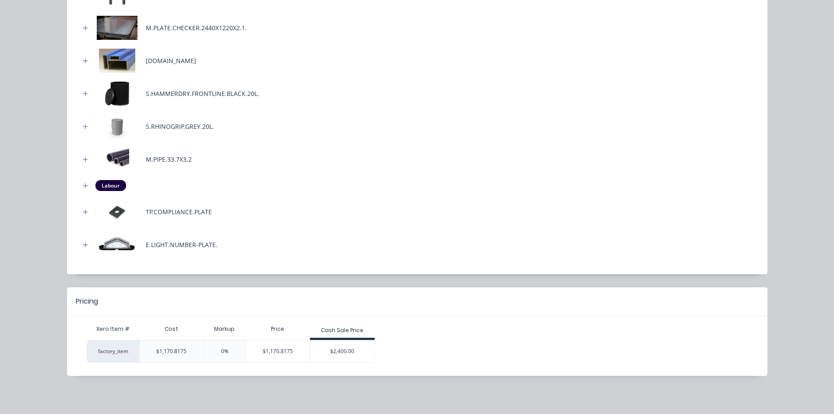
scroll to position [354, 0]
click at [355, 352] on div "$2,400.00" at bounding box center [342, 351] width 64 height 22
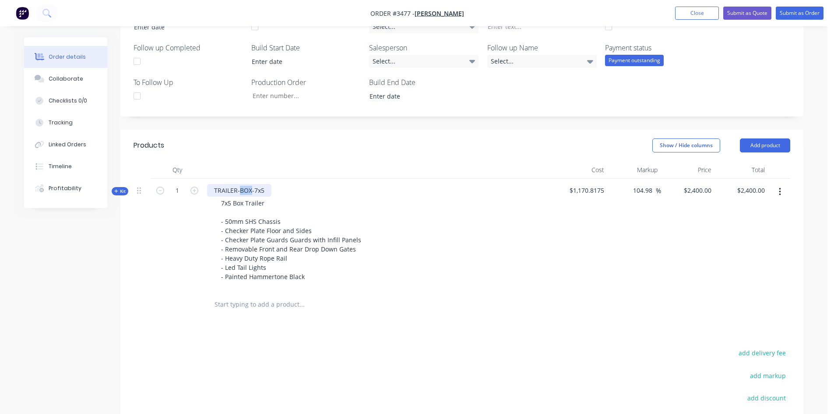
drag, startPoint x: 251, startPoint y: 189, endPoint x: 240, endPoint y: 189, distance: 11.4
click at [240, 189] on div "TRAILER-BOX-7x5" at bounding box center [239, 190] width 64 height 13
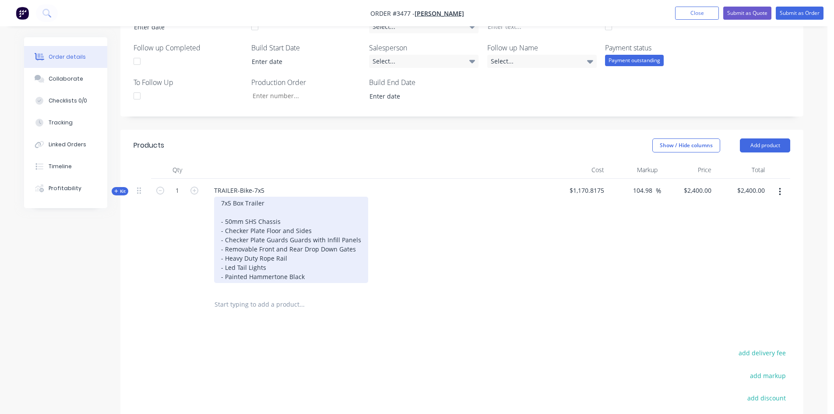
click at [243, 203] on div "7x5 Box Trailer - 50mm SHS Chassis - Checker Plate Floor and Sides - Checker Pl…" at bounding box center [291, 240] width 154 height 86
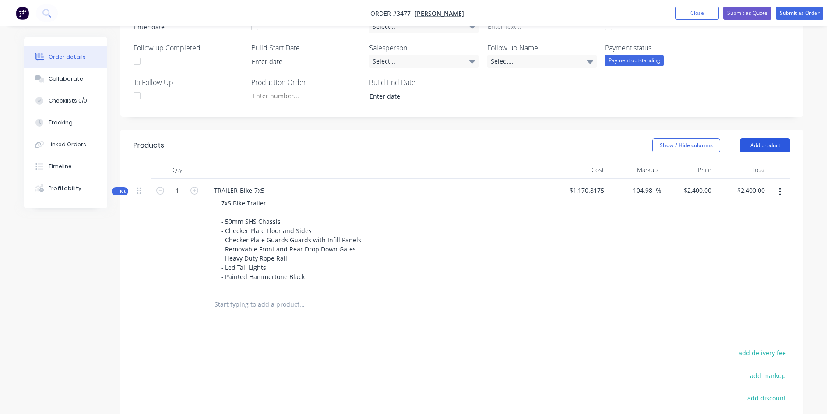
click at [761, 143] on button "Add product" at bounding box center [765, 145] width 50 height 14
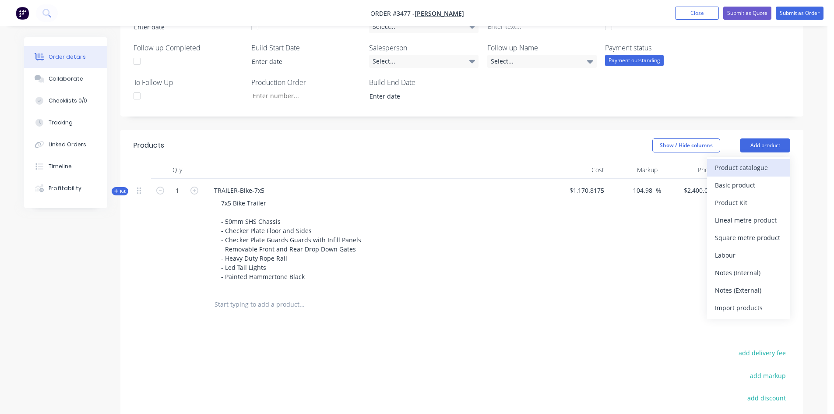
click at [749, 163] on div "Product catalogue" at bounding box center [748, 167] width 67 height 13
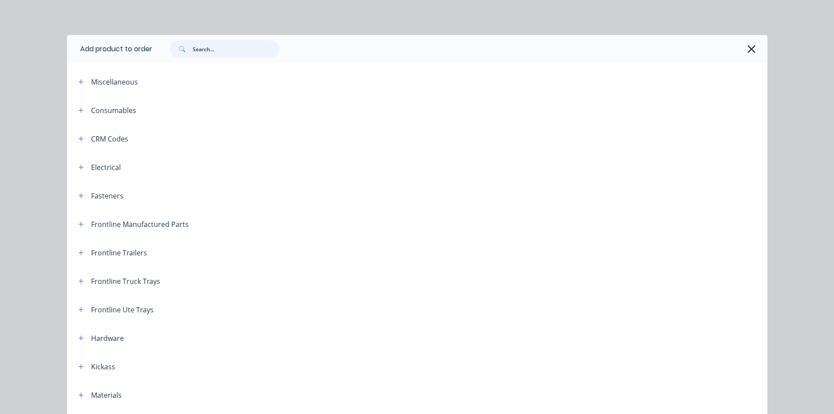
click at [216, 47] on input "text" at bounding box center [236, 49] width 87 height 18
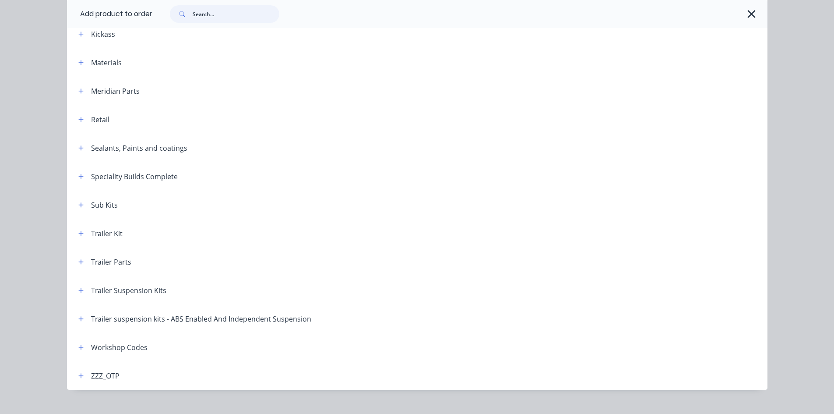
scroll to position [347, 0]
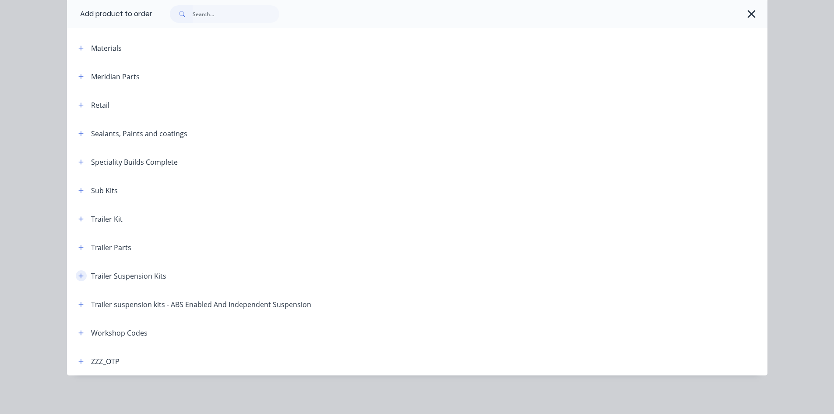
click at [80, 271] on button "button" at bounding box center [81, 275] width 11 height 11
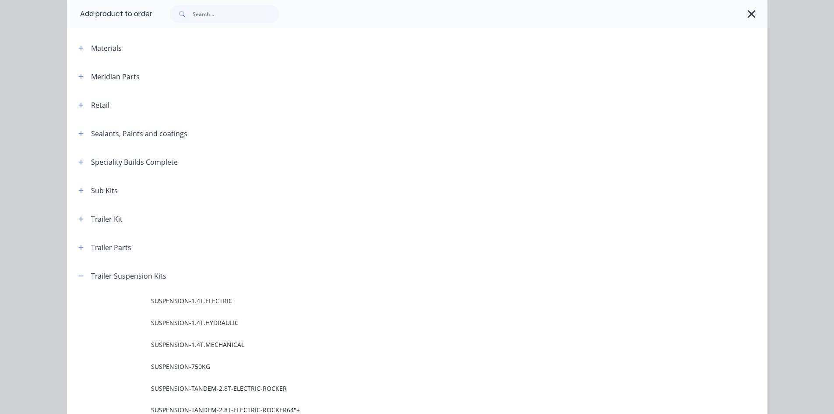
scroll to position [434, 0]
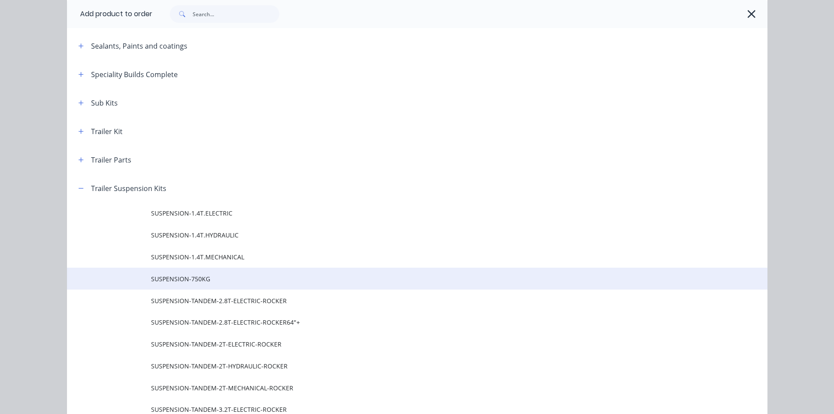
click at [201, 285] on td "SUSPENSION-750KG" at bounding box center [459, 279] width 617 height 22
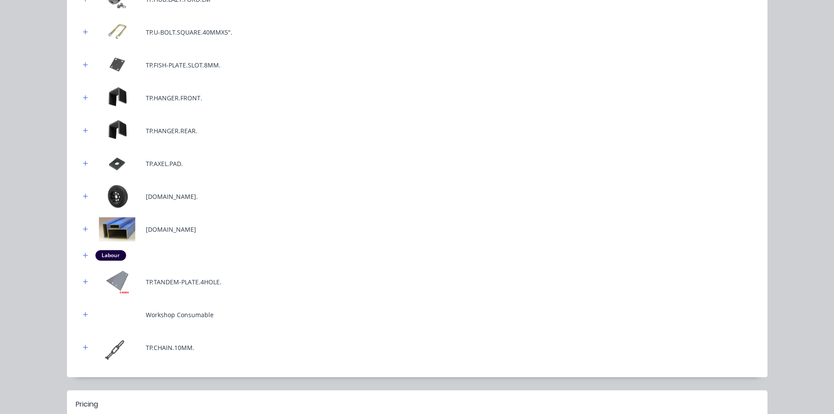
scroll to position [338, 0]
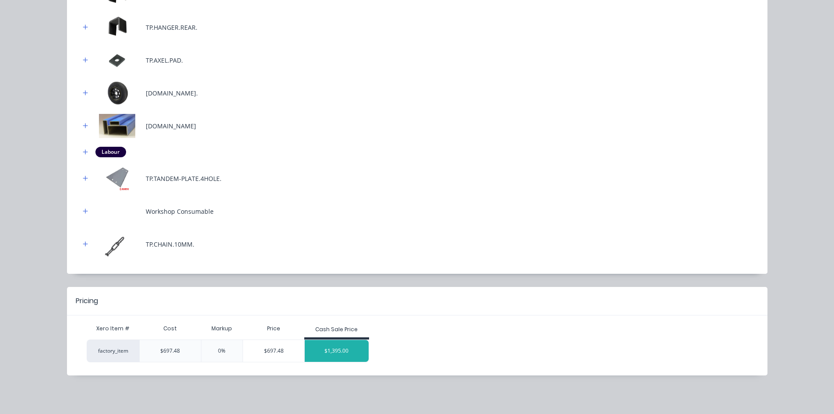
click at [329, 357] on div "$1,395.00" at bounding box center [337, 351] width 64 height 22
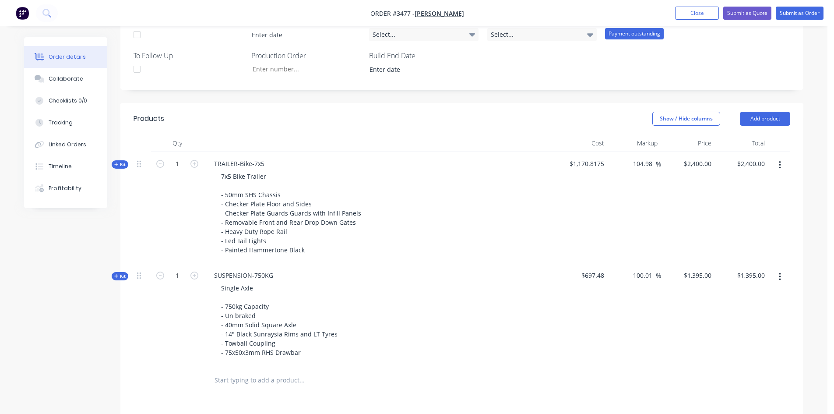
scroll to position [253, 0]
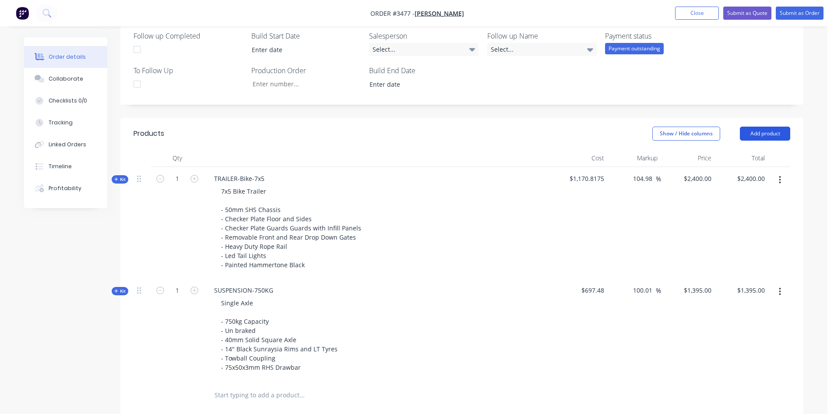
click at [756, 135] on button "Add product" at bounding box center [765, 134] width 50 height 14
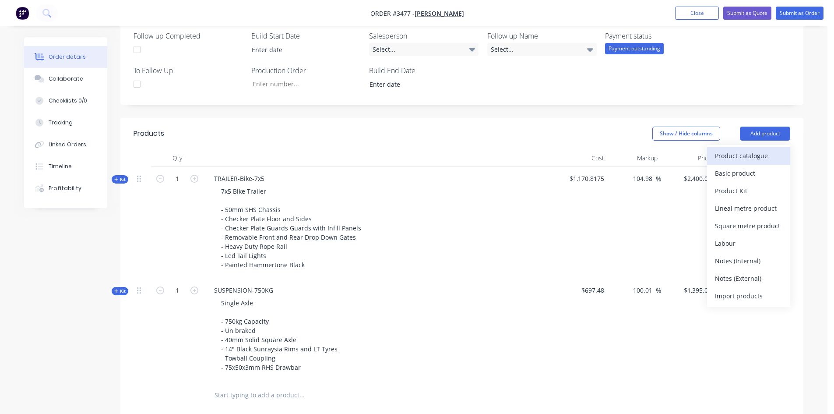
click at [748, 159] on div "Product catalogue" at bounding box center [748, 155] width 67 height 13
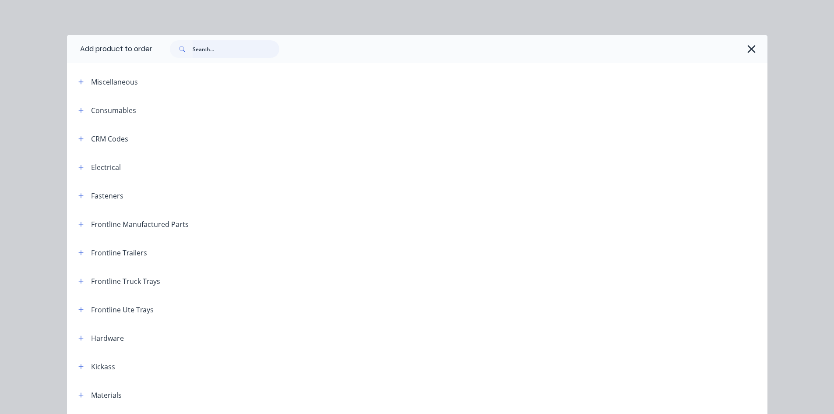
click at [194, 52] on input "text" at bounding box center [236, 49] width 87 height 18
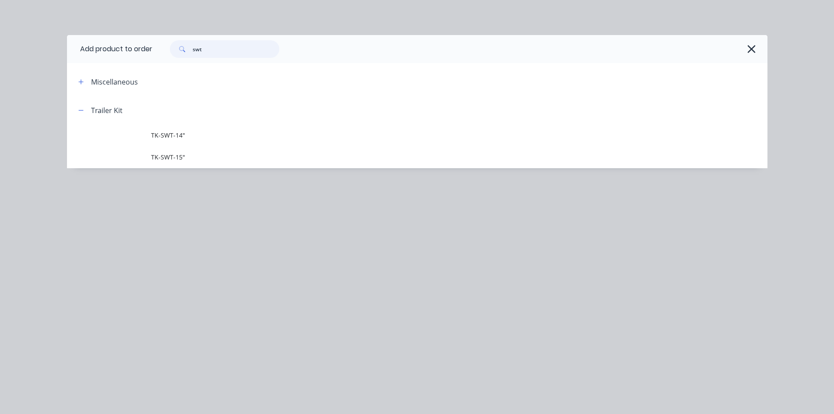
drag, startPoint x: 229, startPoint y: 50, endPoint x: 55, endPoint y: 52, distance: 173.8
click at [0, 53] on div "Add product to order swt Miscellaneous Trailer Kit TK-SWT-14" TK-SWT-15"" at bounding box center [417, 207] width 834 height 414
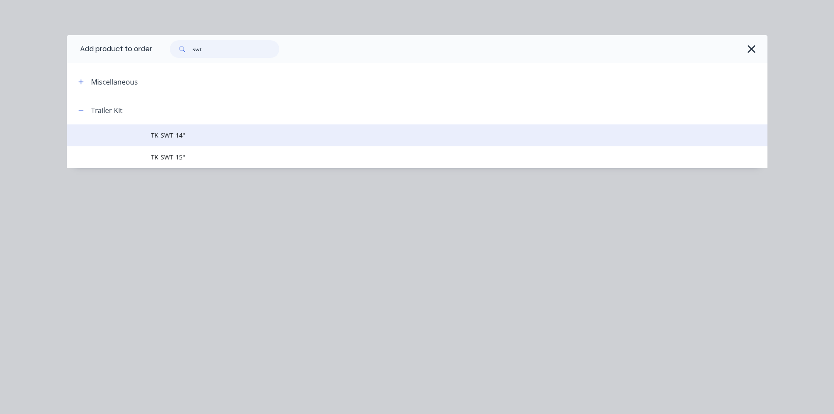
type input "swt"
click at [196, 135] on span "TK-SWT-14"" at bounding box center [397, 134] width 493 height 9
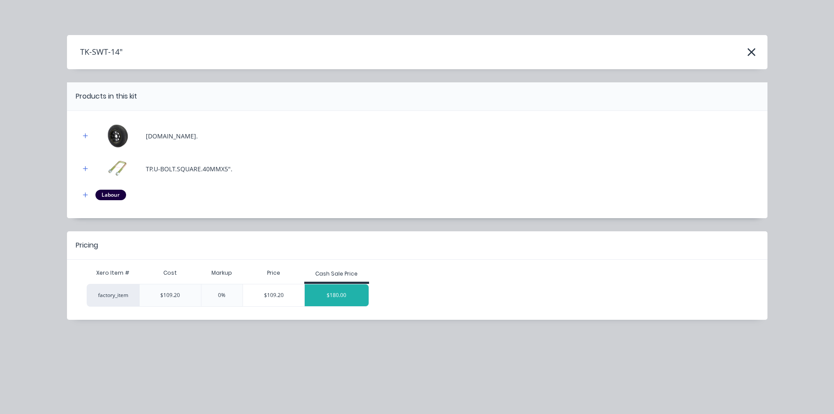
click at [342, 305] on div "$180.00" at bounding box center [337, 295] width 64 height 22
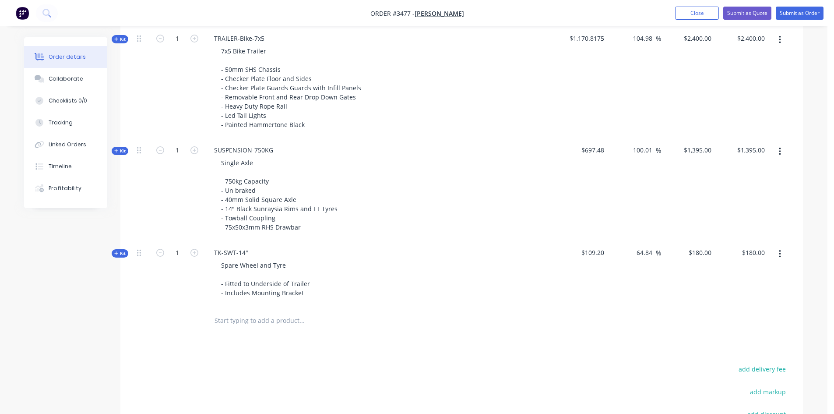
scroll to position [340, 0]
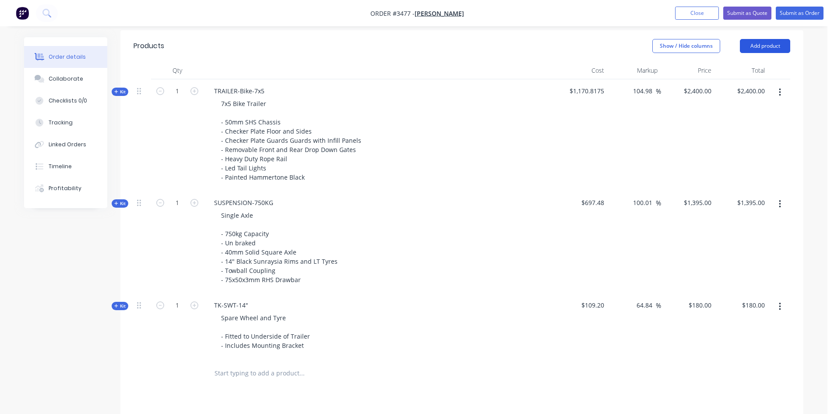
click at [777, 48] on button "Add product" at bounding box center [765, 46] width 50 height 14
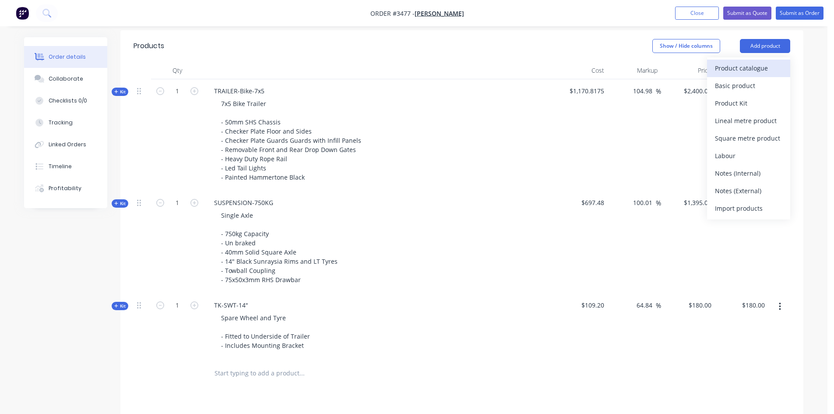
click at [752, 67] on div "Product catalogue" at bounding box center [748, 68] width 67 height 13
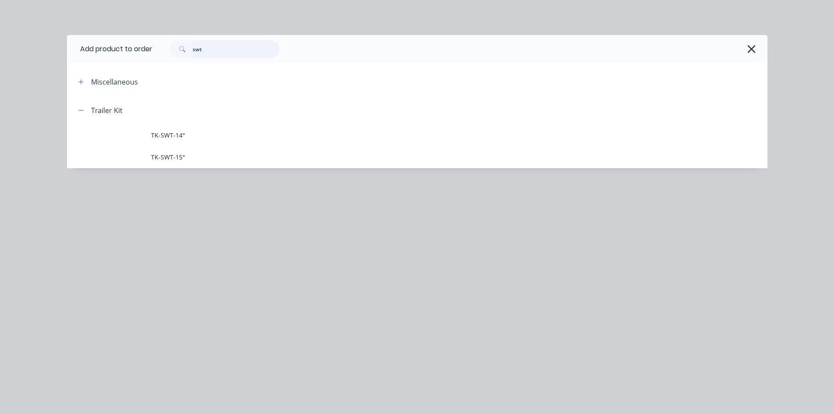
drag, startPoint x: 234, startPoint y: 46, endPoint x: 0, endPoint y: 56, distance: 234.0
click at [20, 56] on div "Add product to order swt Miscellaneous Trailer Kit TK-SWT-14" TK-SWT-15"" at bounding box center [417, 207] width 834 height 414
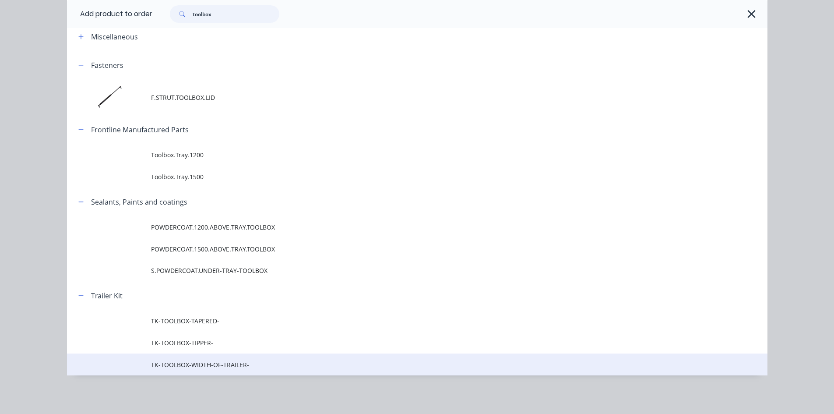
scroll to position [384, 0]
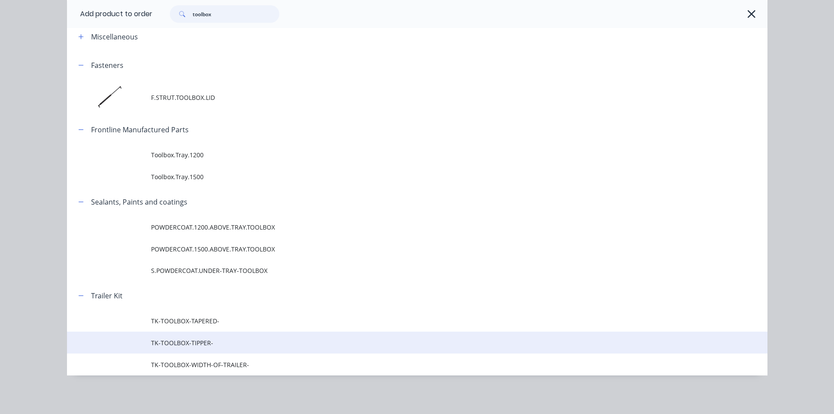
type input "toolbox"
click at [192, 344] on span "TK-TOOLBOX-TIPPER-" at bounding box center [397, 342] width 493 height 9
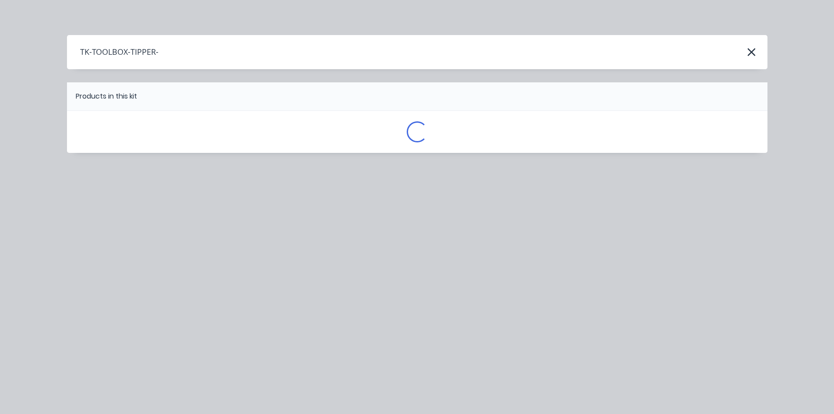
scroll to position [0, 0]
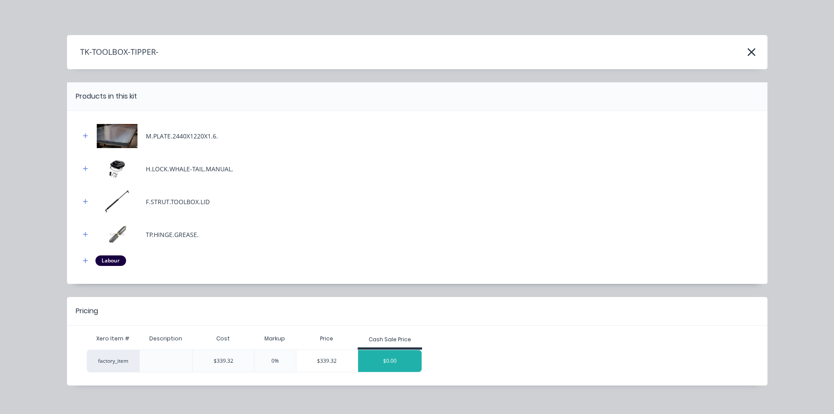
click at [408, 356] on div "$0.00" at bounding box center [390, 361] width 64 height 22
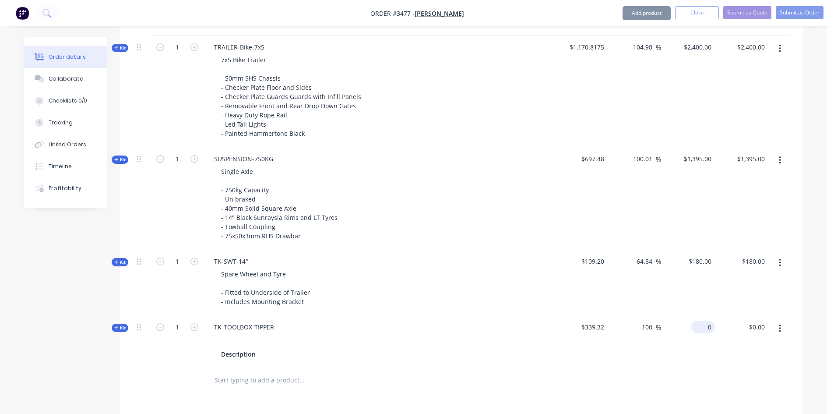
click at [711, 328] on input "0" at bounding box center [705, 327] width 20 height 13
type input "650"
click at [632, 371] on div at bounding box center [462, 380] width 657 height 28
type input "91.56"
type input "$650.00"
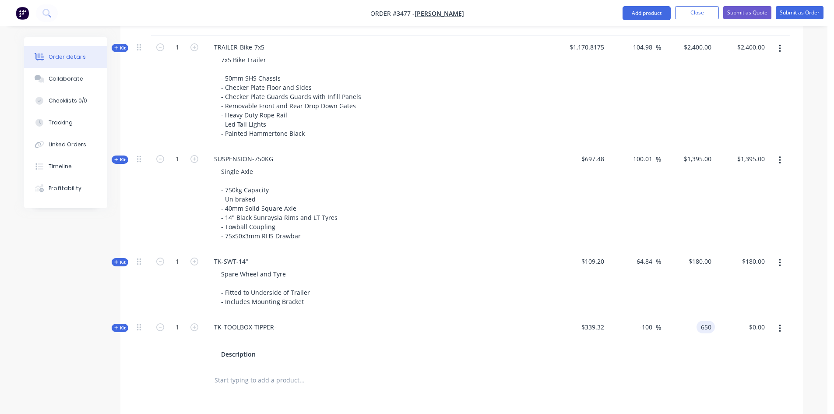
type input "$650.00"
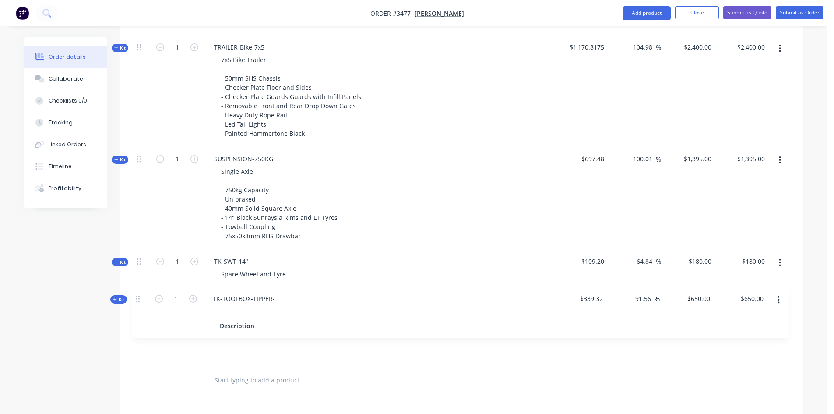
scroll to position [387, 0]
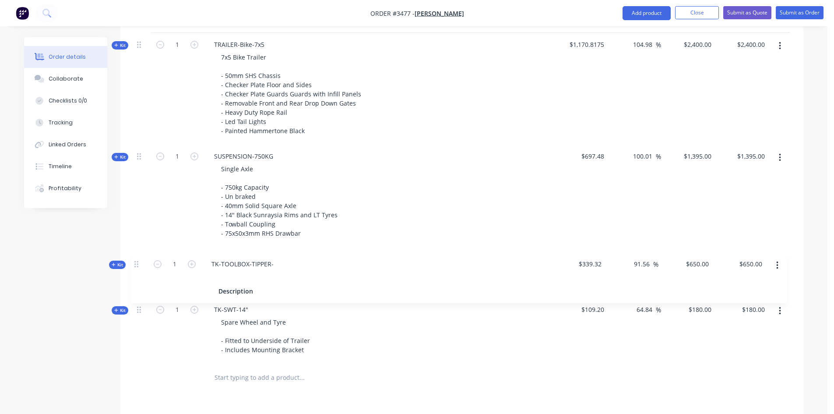
drag, startPoint x: 141, startPoint y: 328, endPoint x: 139, endPoint y: 254, distance: 73.2
click at [139, 254] on div "Kit 1 TRAILER-Bike-7x5 7x5 Bike Trailer - 50mm SHS Chassis - Checker Plate Floo…" at bounding box center [462, 198] width 657 height 331
click at [648, 15] on button "Add product" at bounding box center [647, 13] width 48 height 14
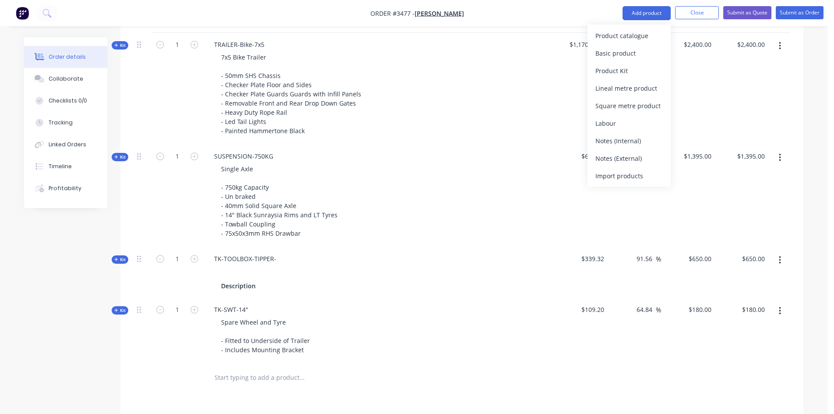
click at [644, 30] on div "Product catalogue" at bounding box center [628, 35] width 67 height 13
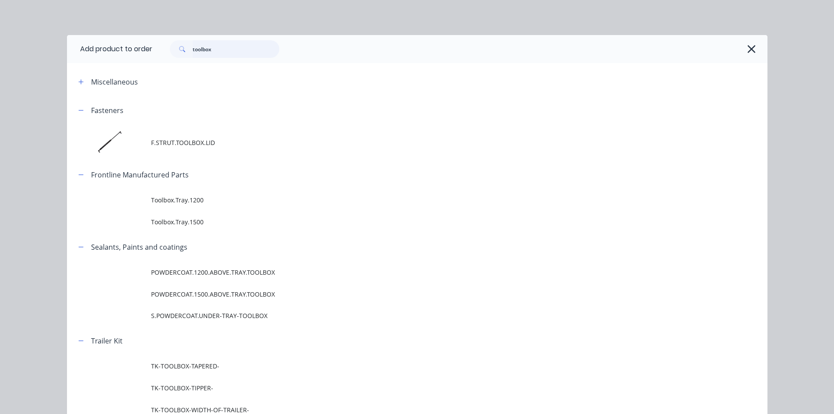
drag, startPoint x: 223, startPoint y: 52, endPoint x: 0, endPoint y: 52, distance: 223.3
click at [45, 52] on div "Add product to order toolbox Miscellaneous Fasteners F.STRUT.TOOLBOX.LID Frontl…" at bounding box center [417, 207] width 834 height 414
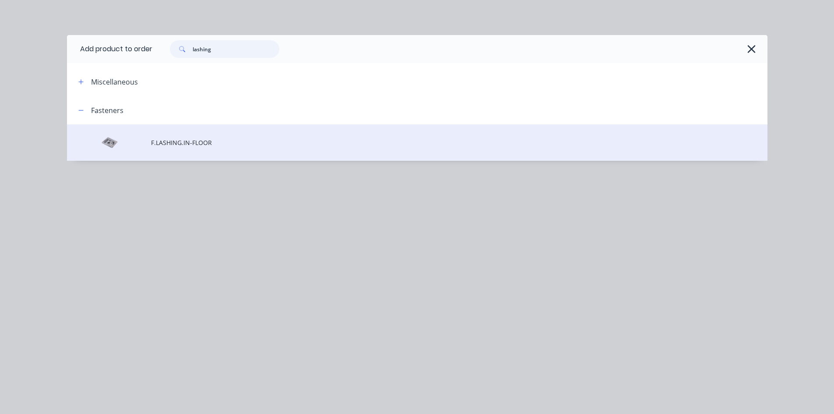
type input "lashing"
click at [180, 147] on td "F.LASHING.IN-FLOOR" at bounding box center [459, 142] width 617 height 36
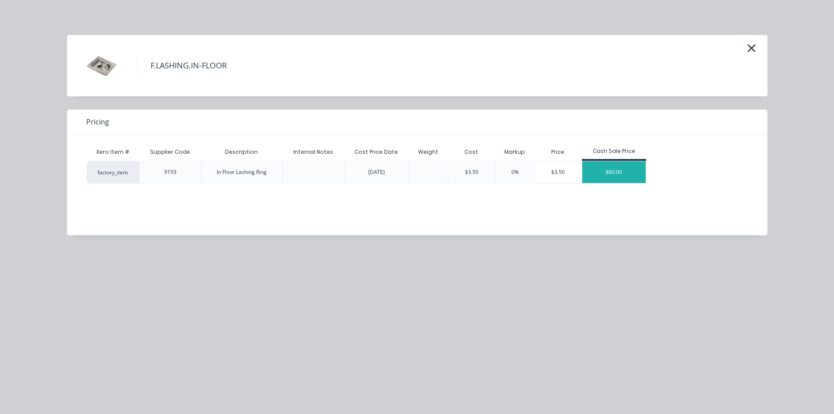
click at [599, 168] on div "$60.00" at bounding box center [614, 172] width 64 height 22
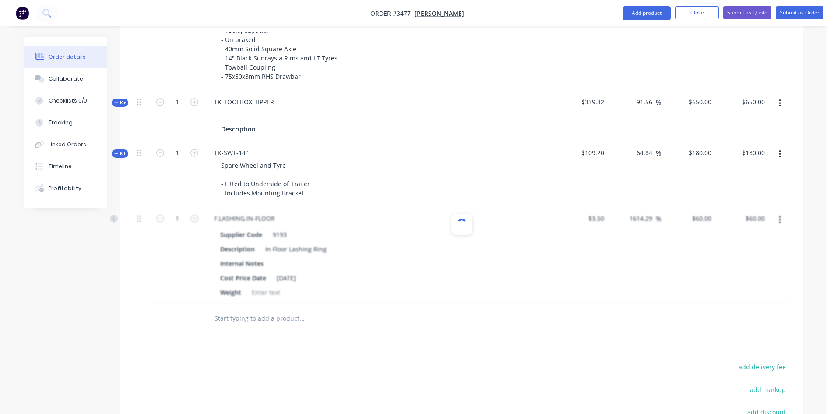
scroll to position [562, 0]
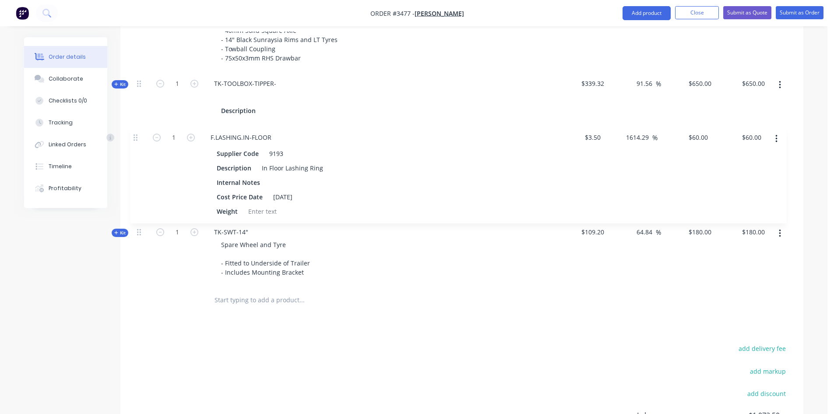
drag, startPoint x: 139, startPoint y: 201, endPoint x: 136, endPoint y: 135, distance: 66.6
click at [136, 135] on div "Kit 1 TRAILER-Bike-7x5 7x5 Bike Trailer - 50mm SHS Chassis - Checker Plate Floo…" at bounding box center [462, 72] width 657 height 428
click at [194, 135] on icon "button" at bounding box center [194, 134] width 8 height 8
type input "2"
type input "$120.00"
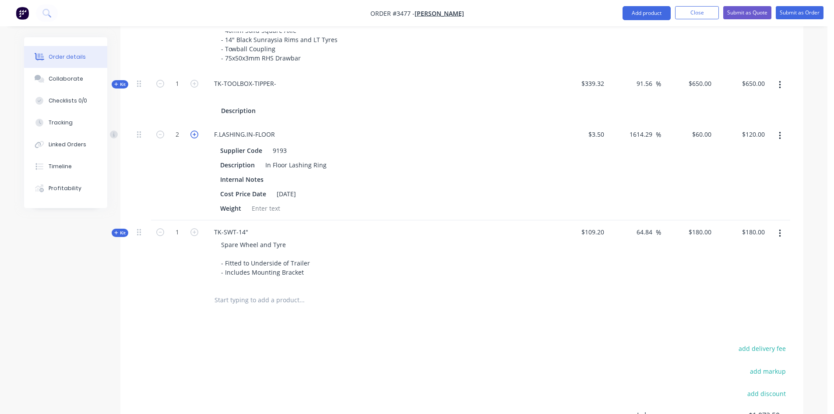
click at [194, 135] on icon "button" at bounding box center [194, 134] width 8 height 8
type input "3"
type input "$180.00"
click at [194, 135] on icon "button" at bounding box center [194, 134] width 8 height 8
type input "4"
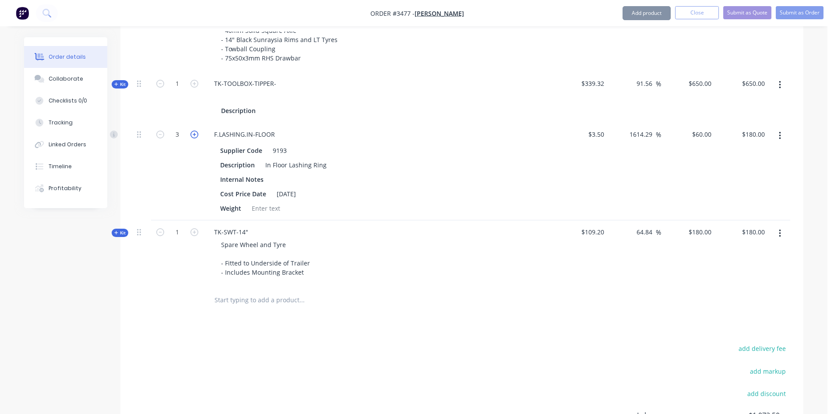
type input "$240.00"
click at [194, 135] on icon "button" at bounding box center [194, 134] width 8 height 8
type input "5"
type input "$300.00"
click at [194, 135] on icon "button" at bounding box center [194, 134] width 8 height 8
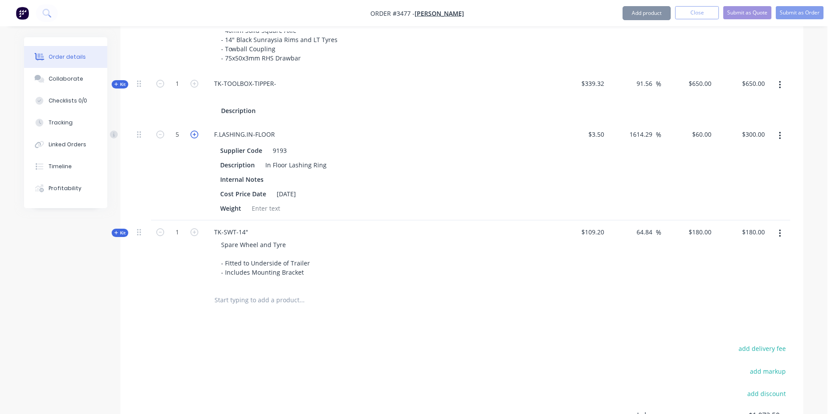
type input "6"
type input "$360.00"
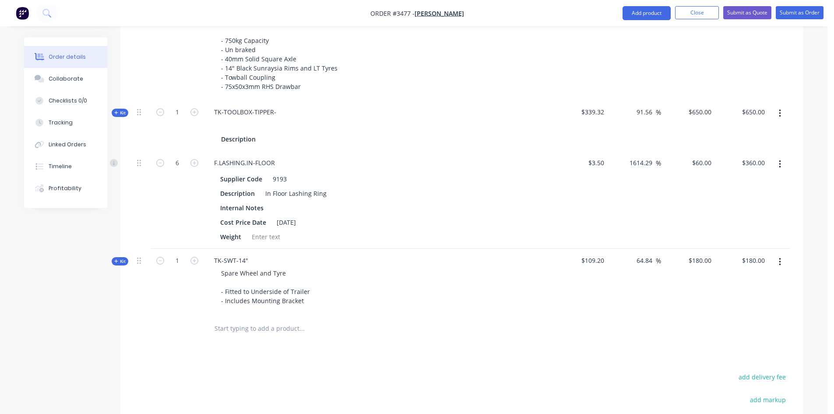
scroll to position [518, 0]
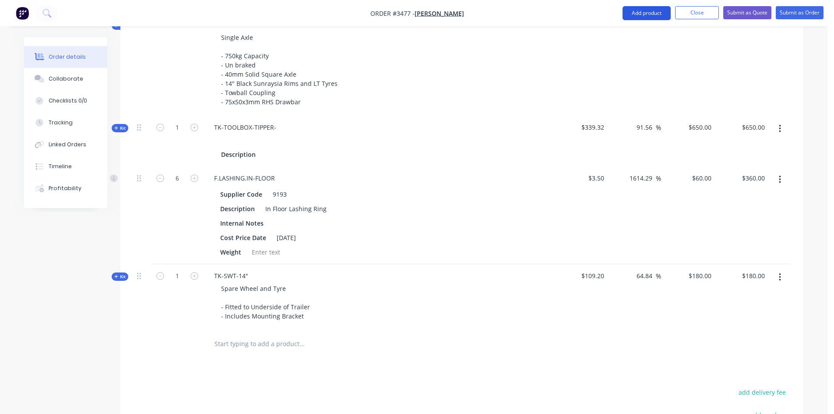
drag, startPoint x: 645, startPoint y: 14, endPoint x: 643, endPoint y: 19, distance: 5.0
click at [645, 14] on button "Add product" at bounding box center [647, 13] width 48 height 14
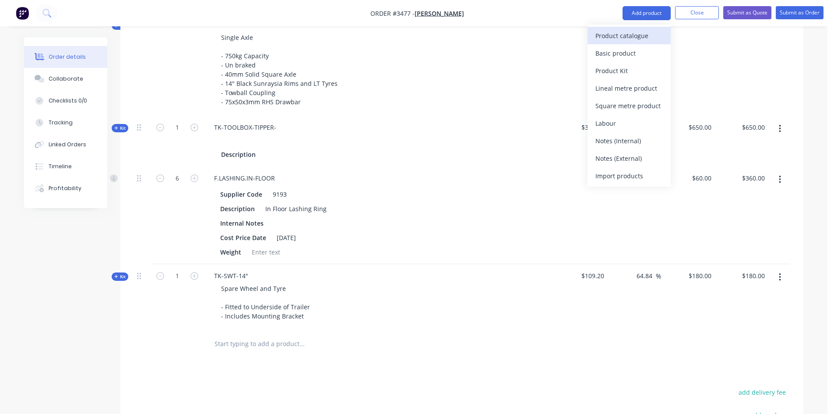
click at [632, 33] on div "Product catalogue" at bounding box center [628, 35] width 67 height 13
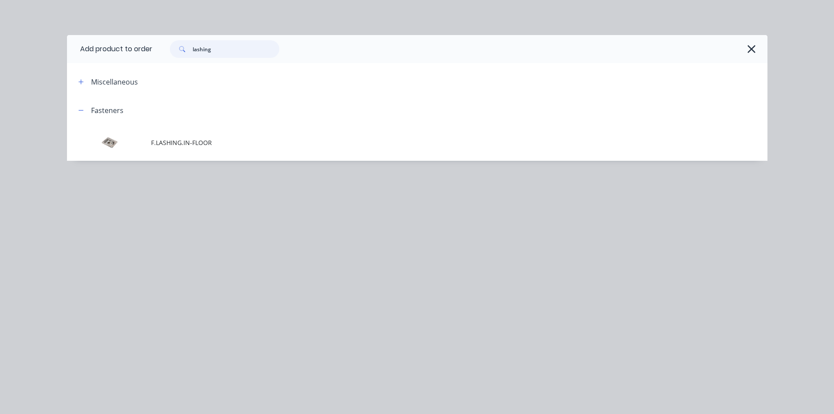
drag, startPoint x: 240, startPoint y: 52, endPoint x: 9, endPoint y: 42, distance: 231.8
click at [27, 44] on div "Add product to order lashing Miscellaneous Fasteners F.LASHING.IN-FLOOR" at bounding box center [417, 207] width 834 height 414
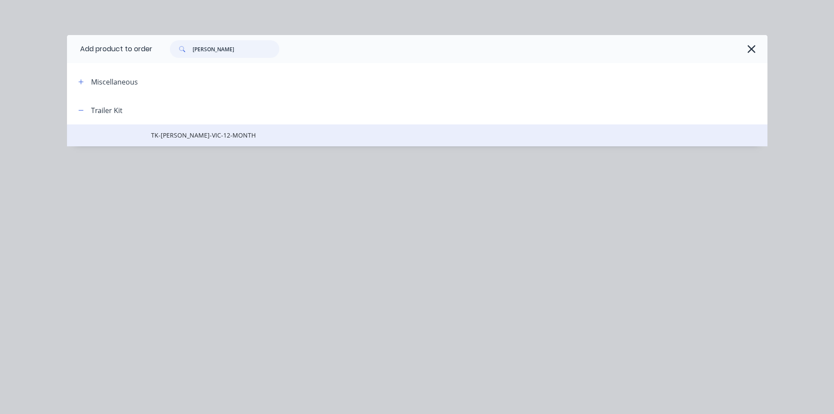
type input "[PERSON_NAME]"
click at [205, 131] on span "TK-[PERSON_NAME]-VIC-12-MONTH" at bounding box center [397, 134] width 493 height 9
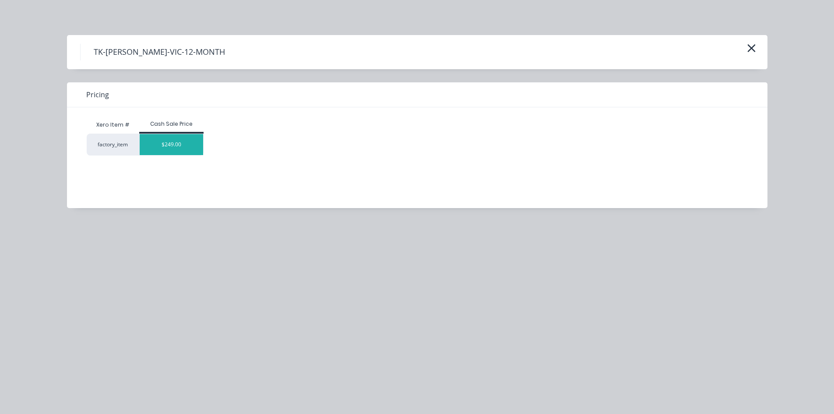
click at [176, 144] on div "$249.00" at bounding box center [172, 144] width 64 height 21
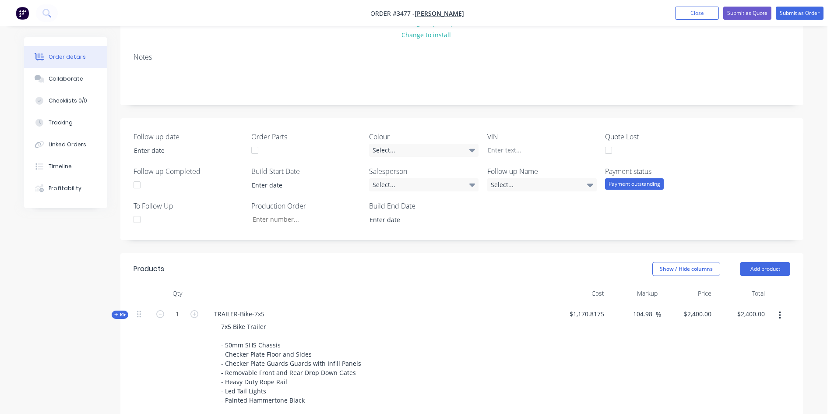
scroll to position [0, 0]
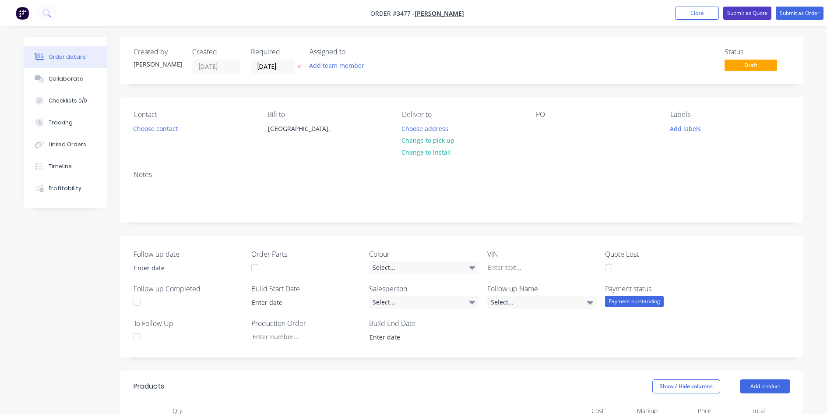
click at [749, 11] on button "Submit as Quote" at bounding box center [747, 13] width 48 height 13
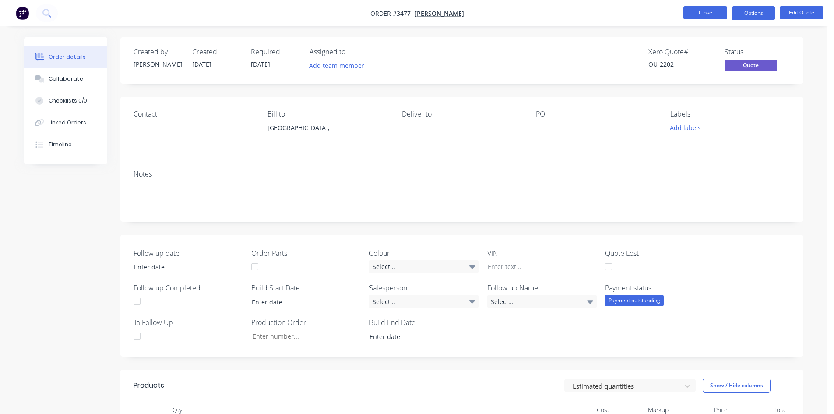
click at [696, 12] on button "Close" at bounding box center [706, 12] width 44 height 13
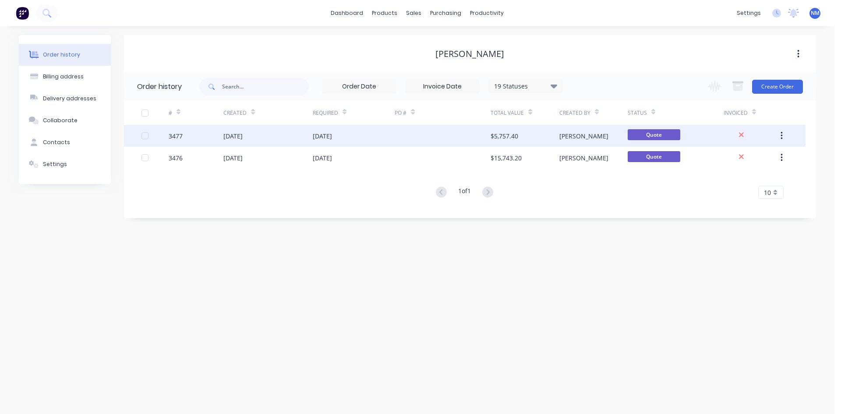
click at [437, 131] on div at bounding box center [443, 136] width 96 height 22
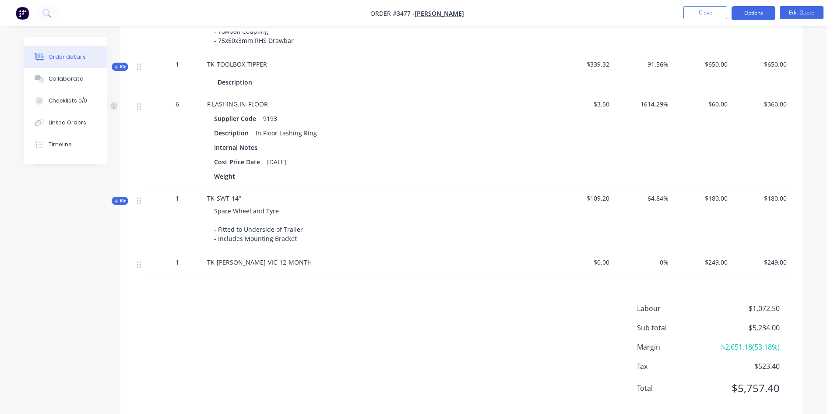
scroll to position [592, 0]
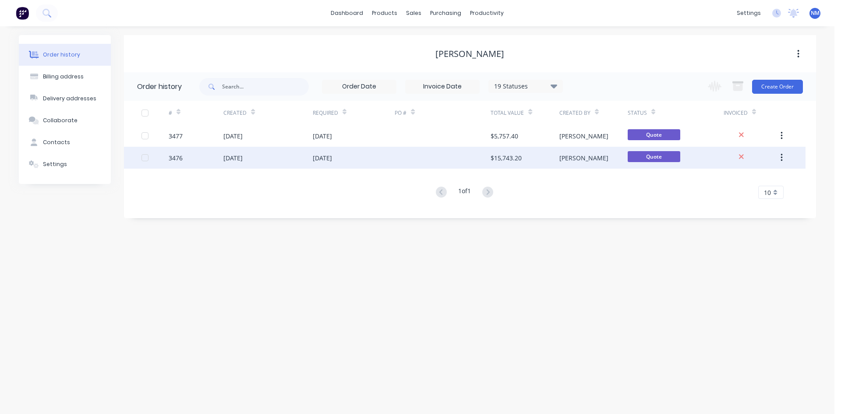
click at [530, 159] on div "$15,743.20" at bounding box center [524, 158] width 68 height 22
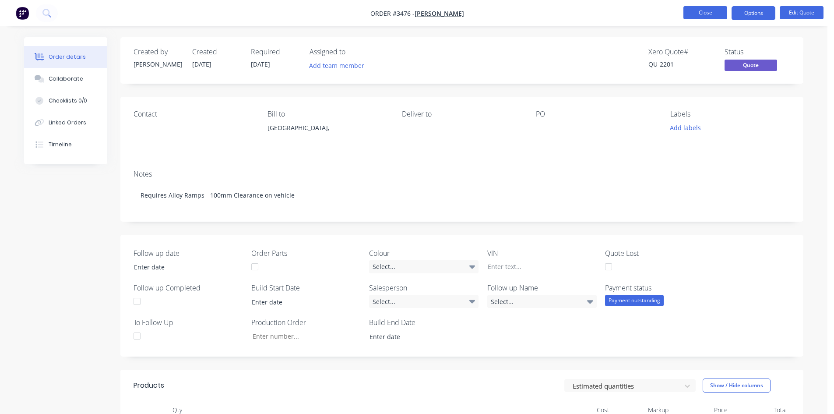
click at [709, 12] on button "Close" at bounding box center [706, 12] width 44 height 13
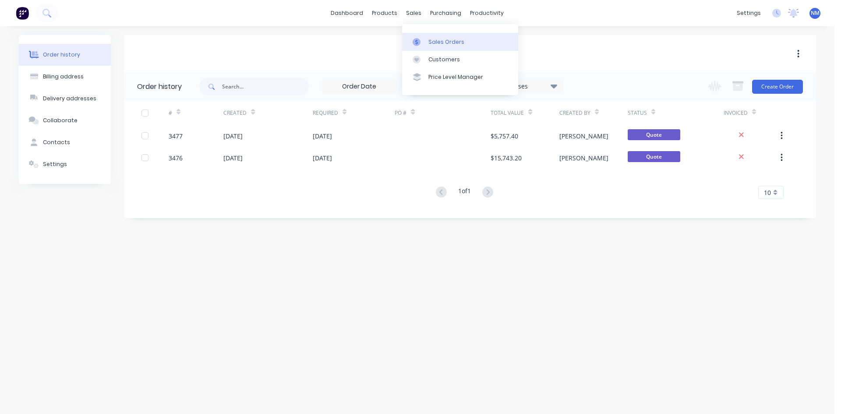
click at [427, 34] on link "Sales Orders" at bounding box center [460, 42] width 116 height 18
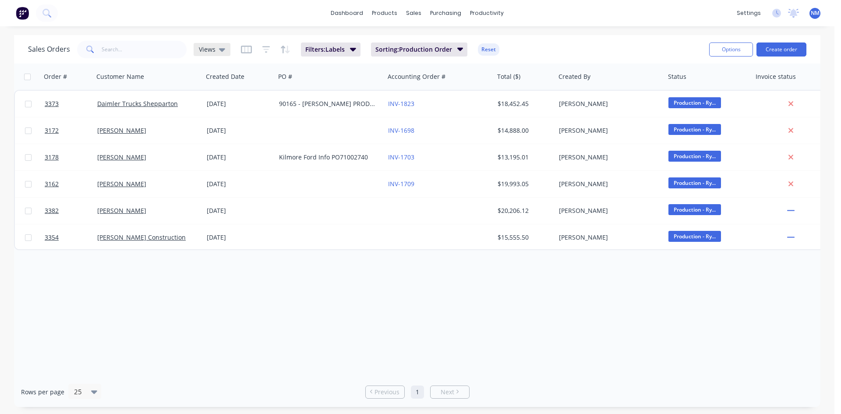
click at [213, 53] on div "Views" at bounding box center [212, 49] width 37 height 13
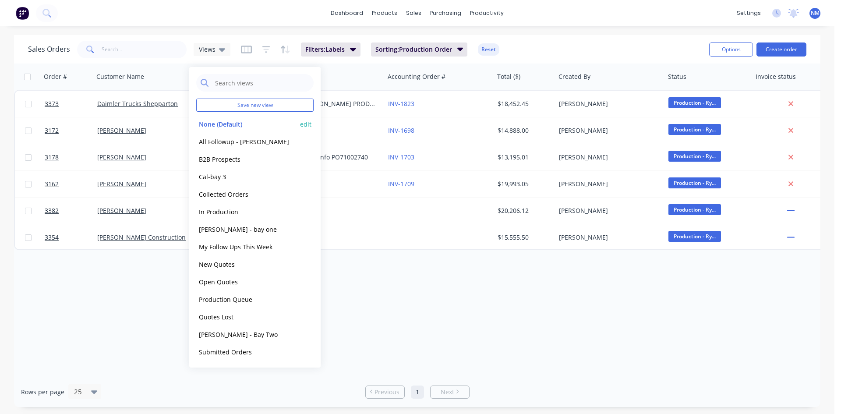
click at [240, 121] on button "None (Default)" at bounding box center [246, 124] width 100 height 10
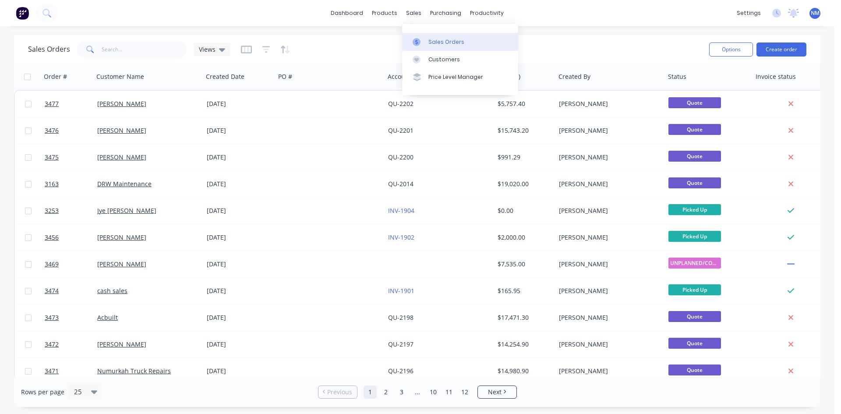
click at [437, 41] on div "Sales Orders" at bounding box center [446, 42] width 36 height 8
click at [441, 43] on div "Sales Orders" at bounding box center [446, 42] width 36 height 8
click at [426, 46] on link "Sales Orders" at bounding box center [460, 42] width 116 height 18
click at [137, 53] on input "text" at bounding box center [144, 50] width 85 height 18
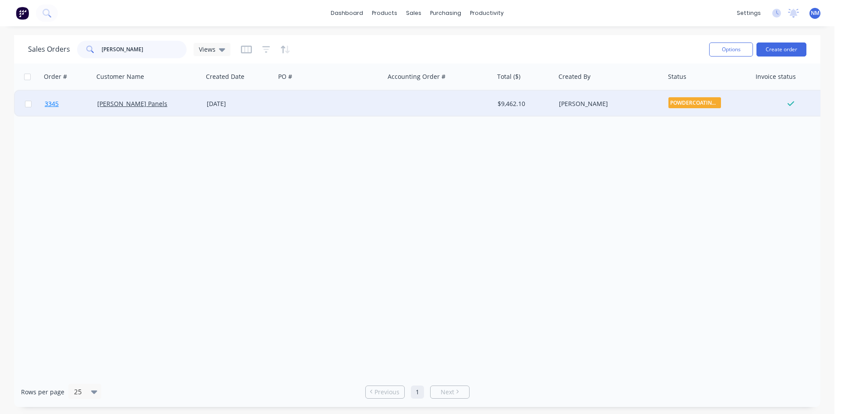
type input "[PERSON_NAME]"
click at [46, 99] on link "3345" at bounding box center [71, 104] width 53 height 26
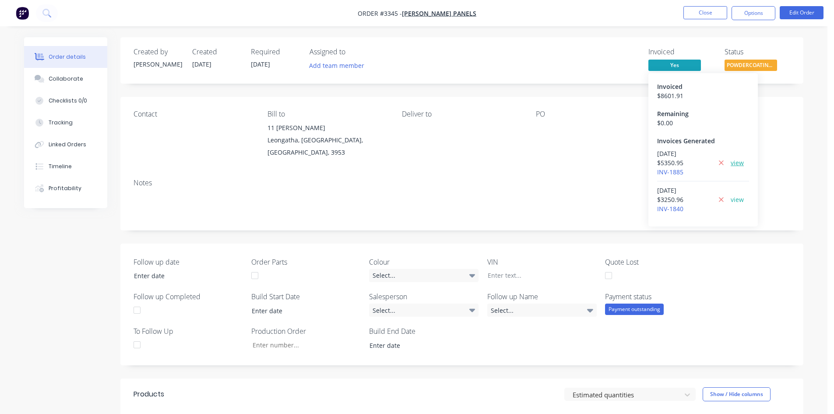
click at [739, 165] on link "view" at bounding box center [737, 162] width 13 height 9
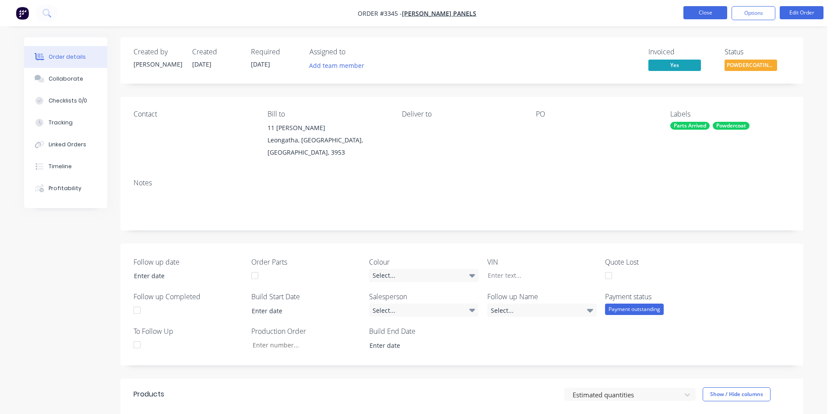
click at [697, 11] on button "Close" at bounding box center [706, 12] width 44 height 13
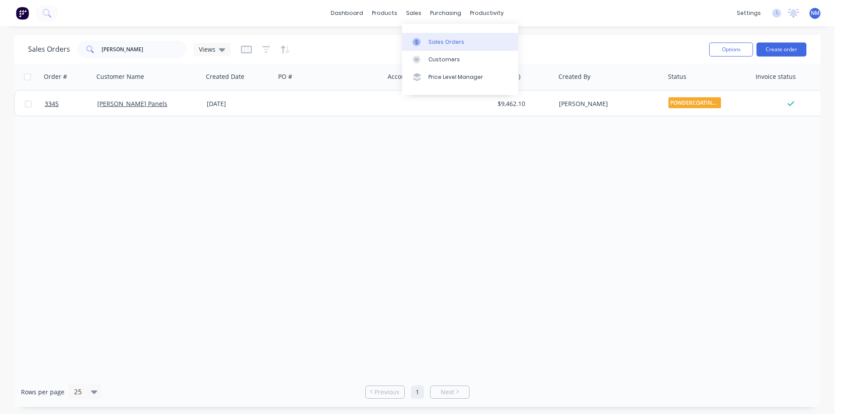
click at [427, 44] on link "Sales Orders" at bounding box center [460, 42] width 116 height 18
click at [451, 42] on div "Sales Orders" at bounding box center [446, 42] width 36 height 8
click at [432, 42] on div "Sales Orders" at bounding box center [446, 42] width 36 height 8
click at [0, 60] on div "Sales Orders [PERSON_NAME] Views Options Create order Order # Customer Name Cre…" at bounding box center [417, 221] width 834 height 372
